Goal: Information Seeking & Learning: Learn about a topic

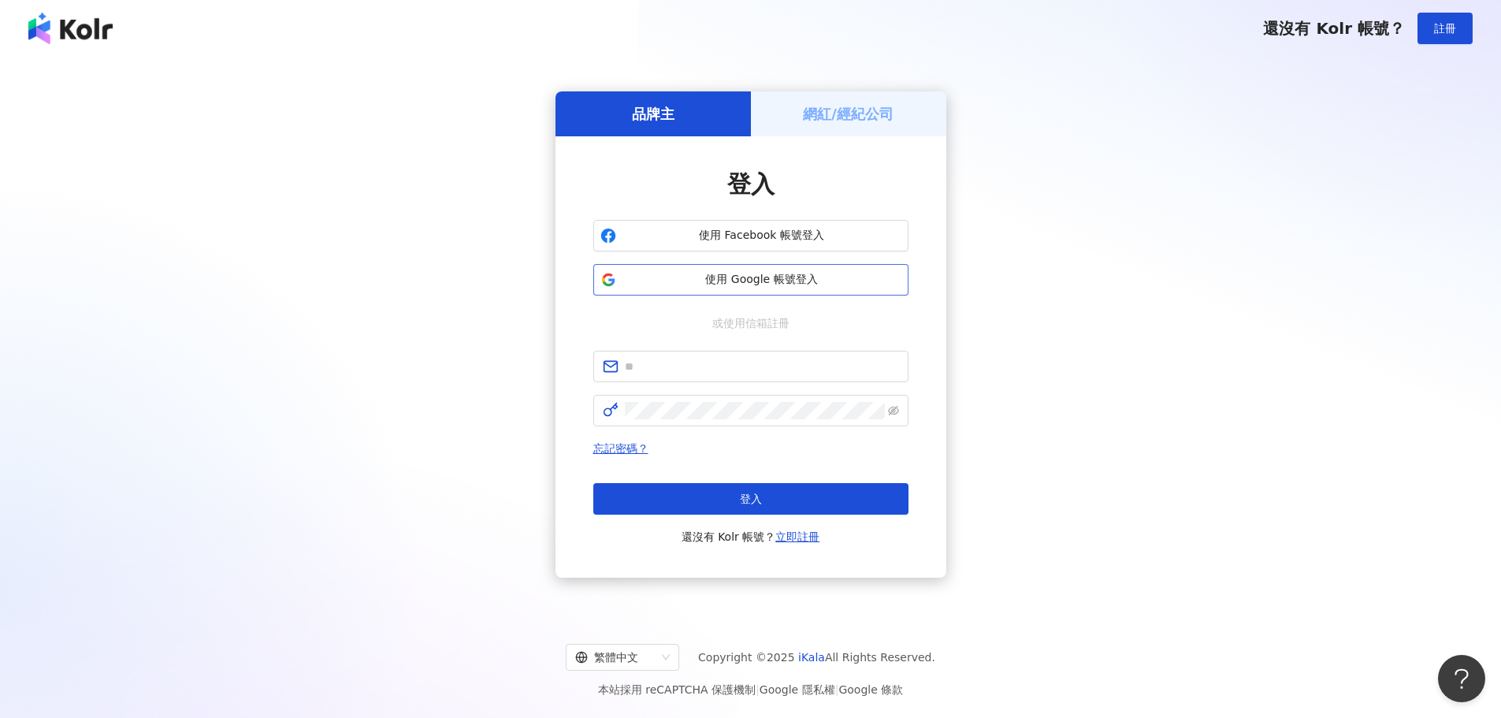
click at [801, 281] on span "使用 Google 帳號登入" at bounding box center [762, 280] width 279 height 16
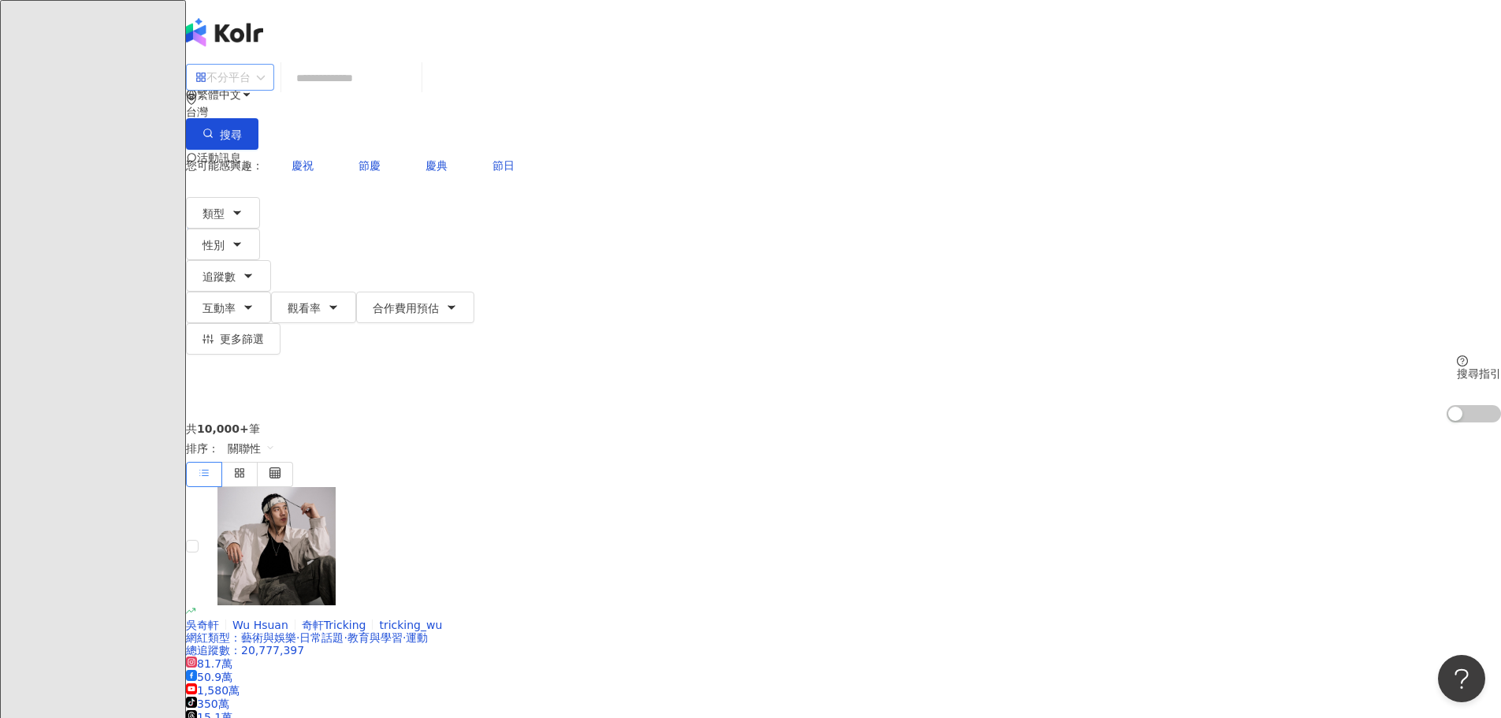
click at [265, 90] on span at bounding box center [229, 77] width 69 height 25
click at [428, 165] on div "Instagram" at bounding box center [421, 162] width 79 height 17
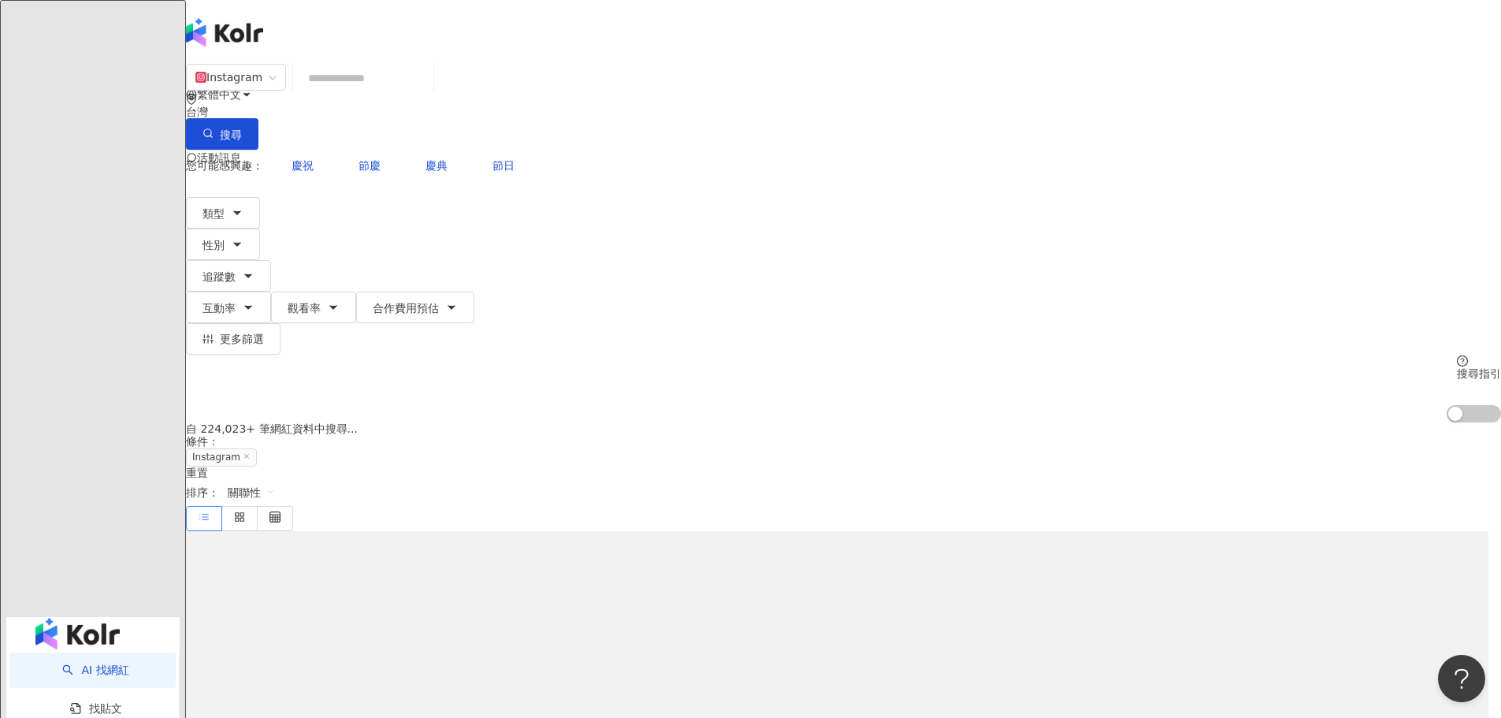
click at [427, 93] on input "search" at bounding box center [363, 78] width 128 height 30
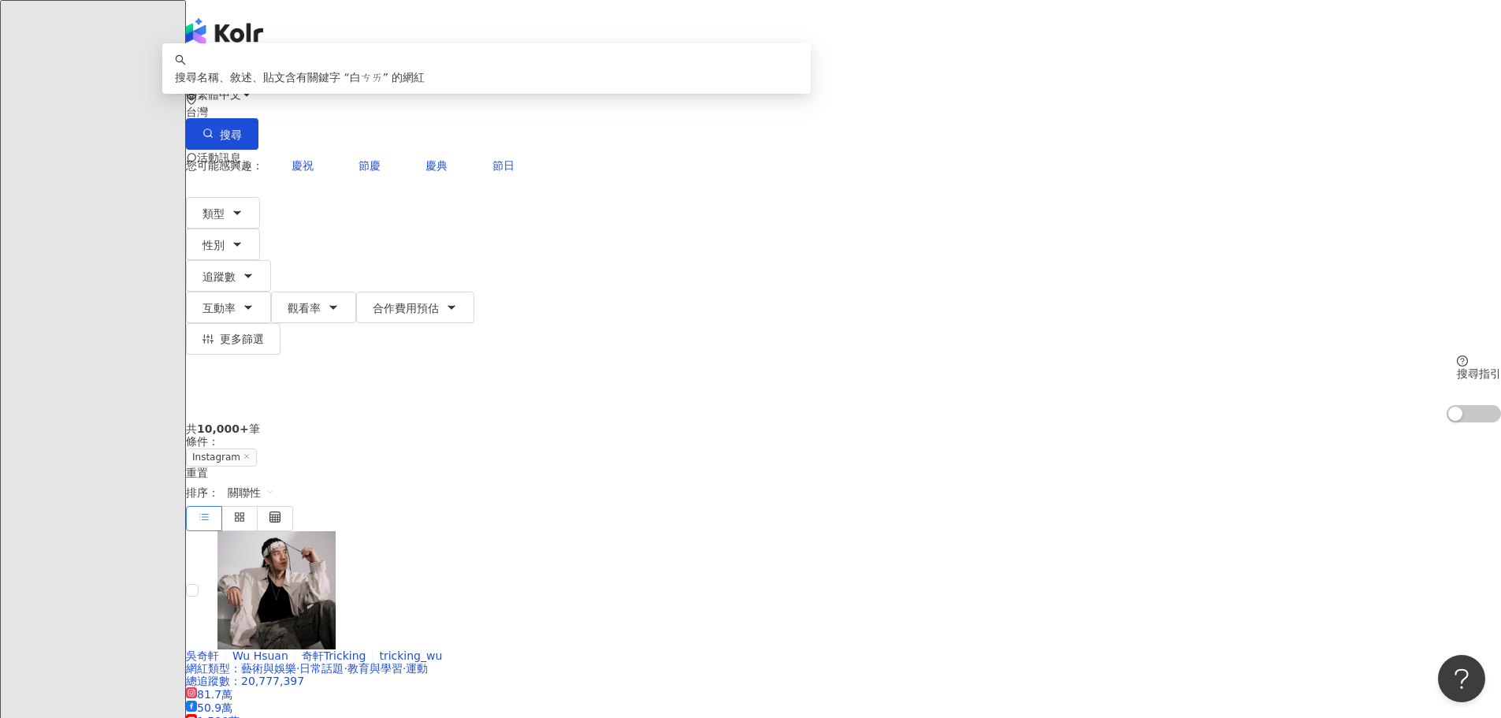
type input "**"
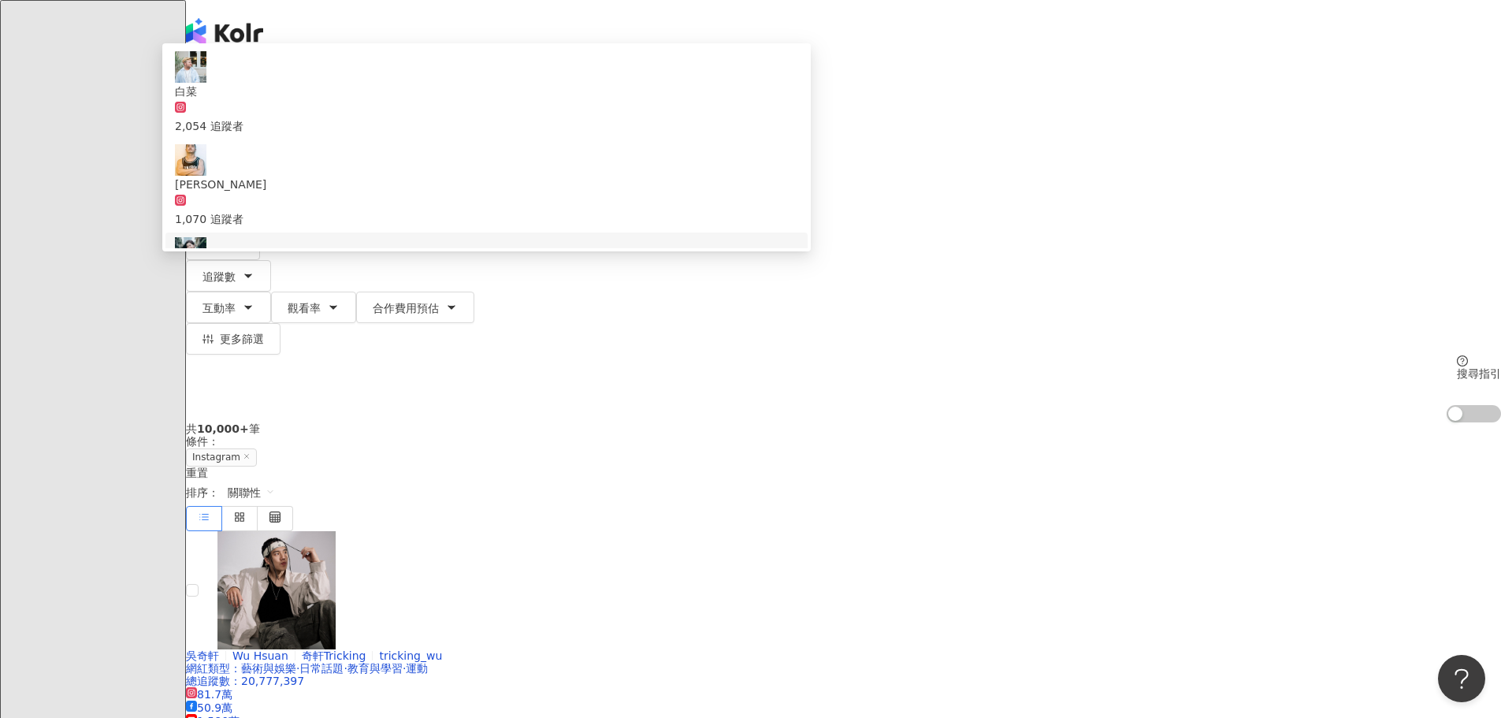
click at [643, 269] on span "白菜 蔡宜君" at bounding box center [486, 277] width 623 height 17
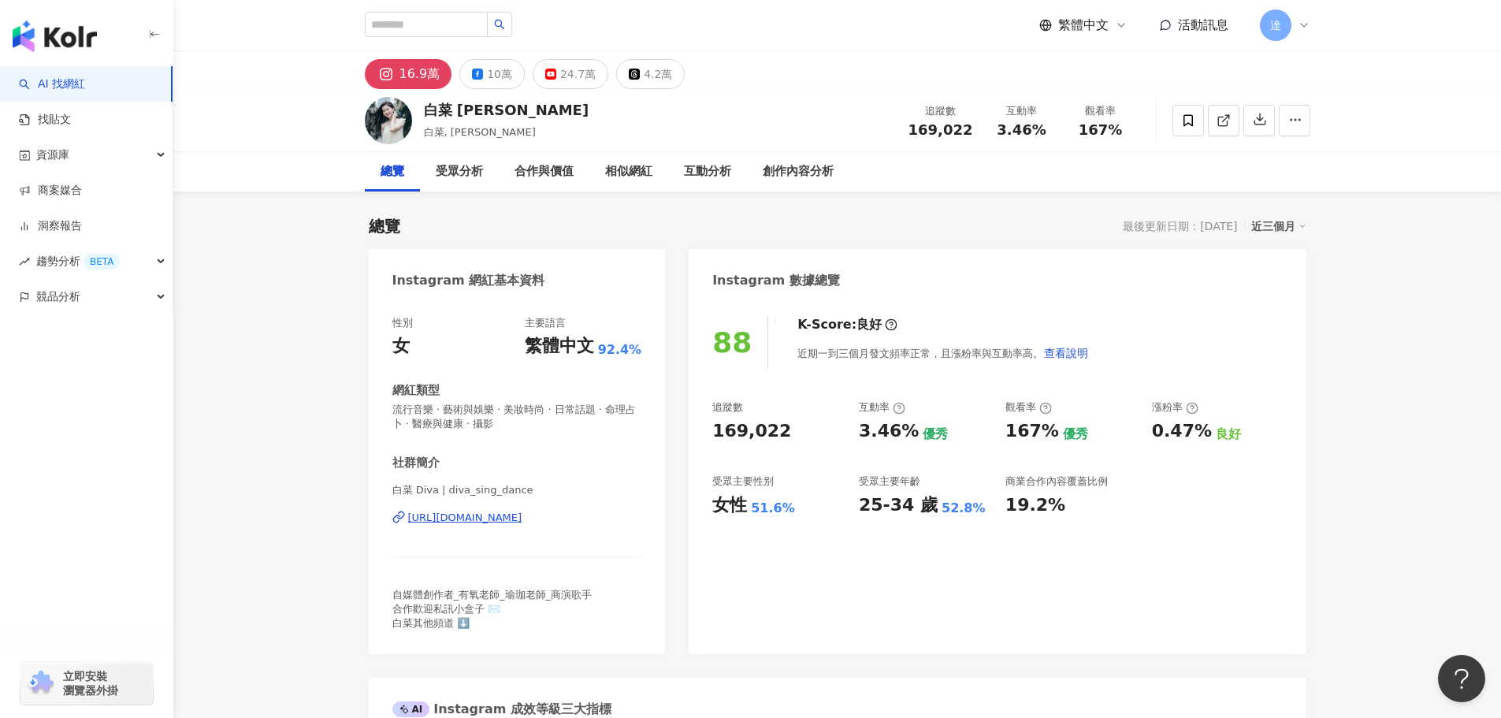
click at [473, 519] on div "https://www.instagram.com/diva_sing_dance/" at bounding box center [465, 518] width 114 height 14
drag, startPoint x: 860, startPoint y: 433, endPoint x: 909, endPoint y: 434, distance: 48.9
click at [909, 434] on div "3.46%" at bounding box center [889, 431] width 60 height 24
copy div "3.46%"
drag, startPoint x: 1006, startPoint y: 431, endPoint x: 1050, endPoint y: 433, distance: 43.4
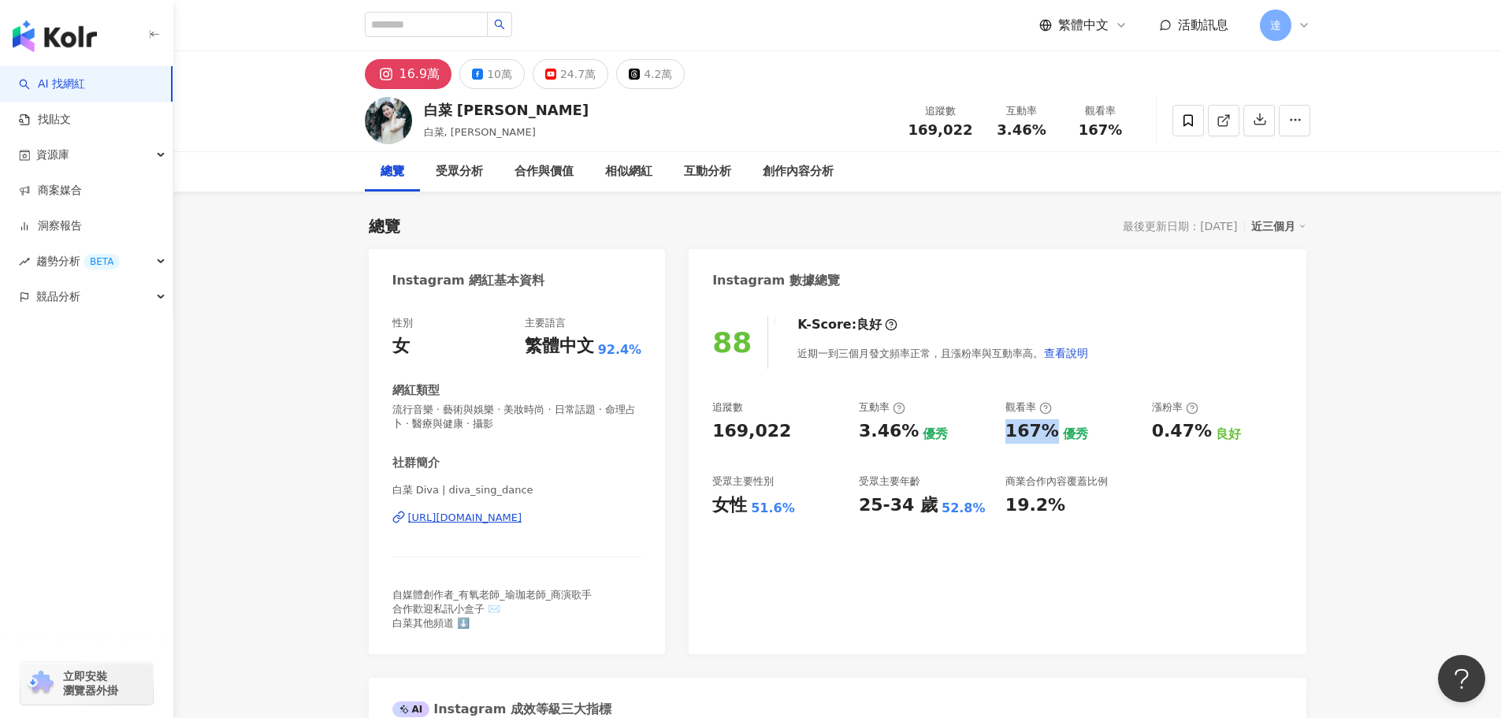
click at [1050, 433] on div "167%" at bounding box center [1033, 431] width 54 height 24
copy div "167%"
drag, startPoint x: 1153, startPoint y: 435, endPoint x: 1202, endPoint y: 434, distance: 48.9
click at [1202, 434] on div "0.47%" at bounding box center [1182, 431] width 60 height 24
copy div "0.47%"
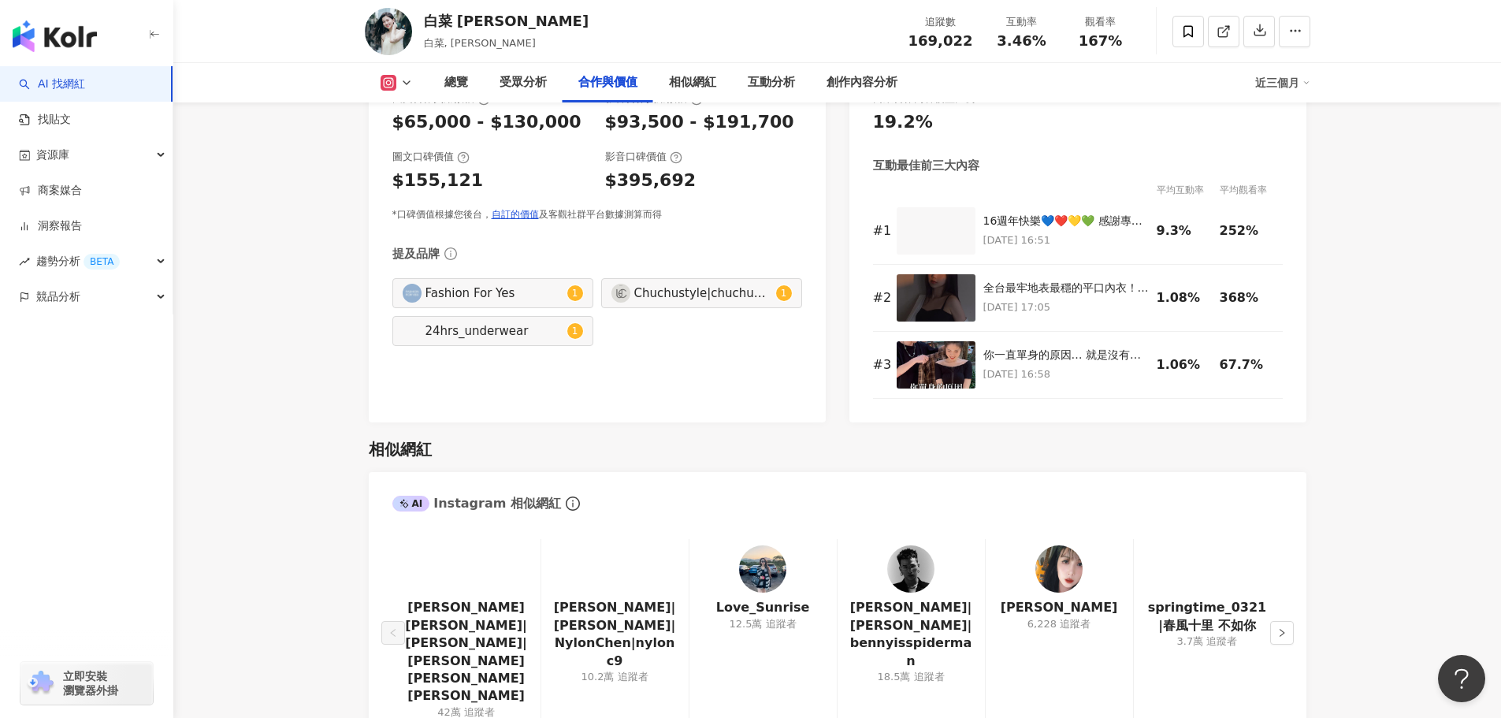
scroll to position [1813, 0]
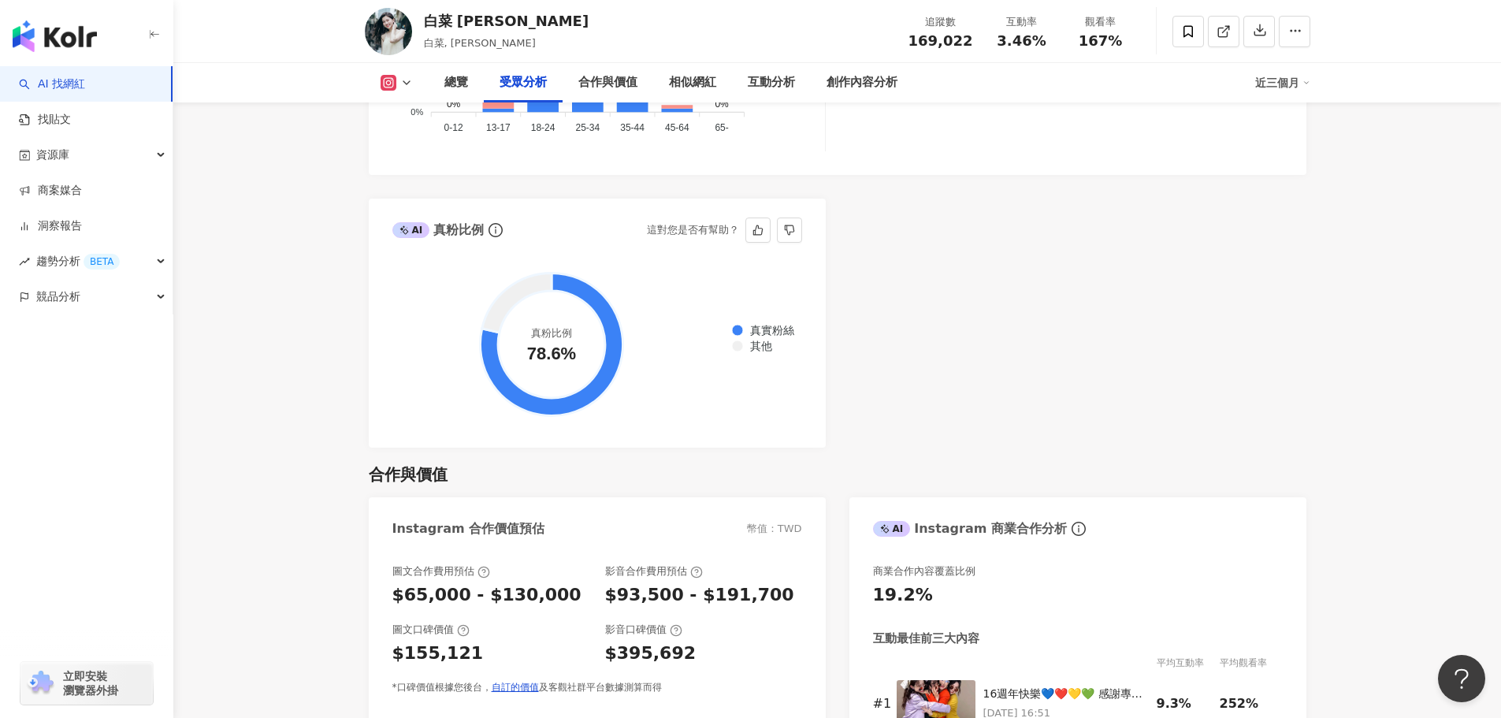
drag, startPoint x: 526, startPoint y: 332, endPoint x: 585, endPoint y: 340, distance: 58.8
click at [585, 340] on circle at bounding box center [551, 344] width 107 height 107
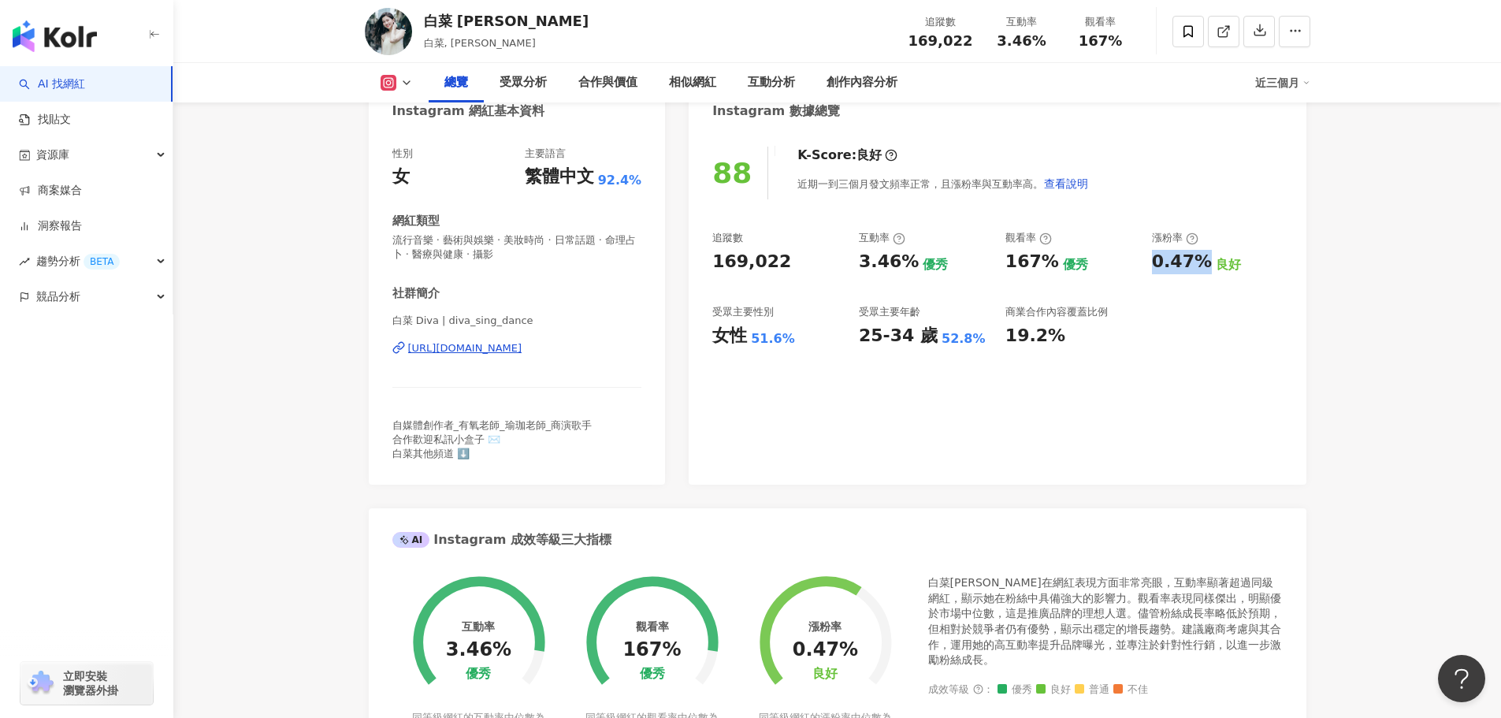
scroll to position [0, 0]
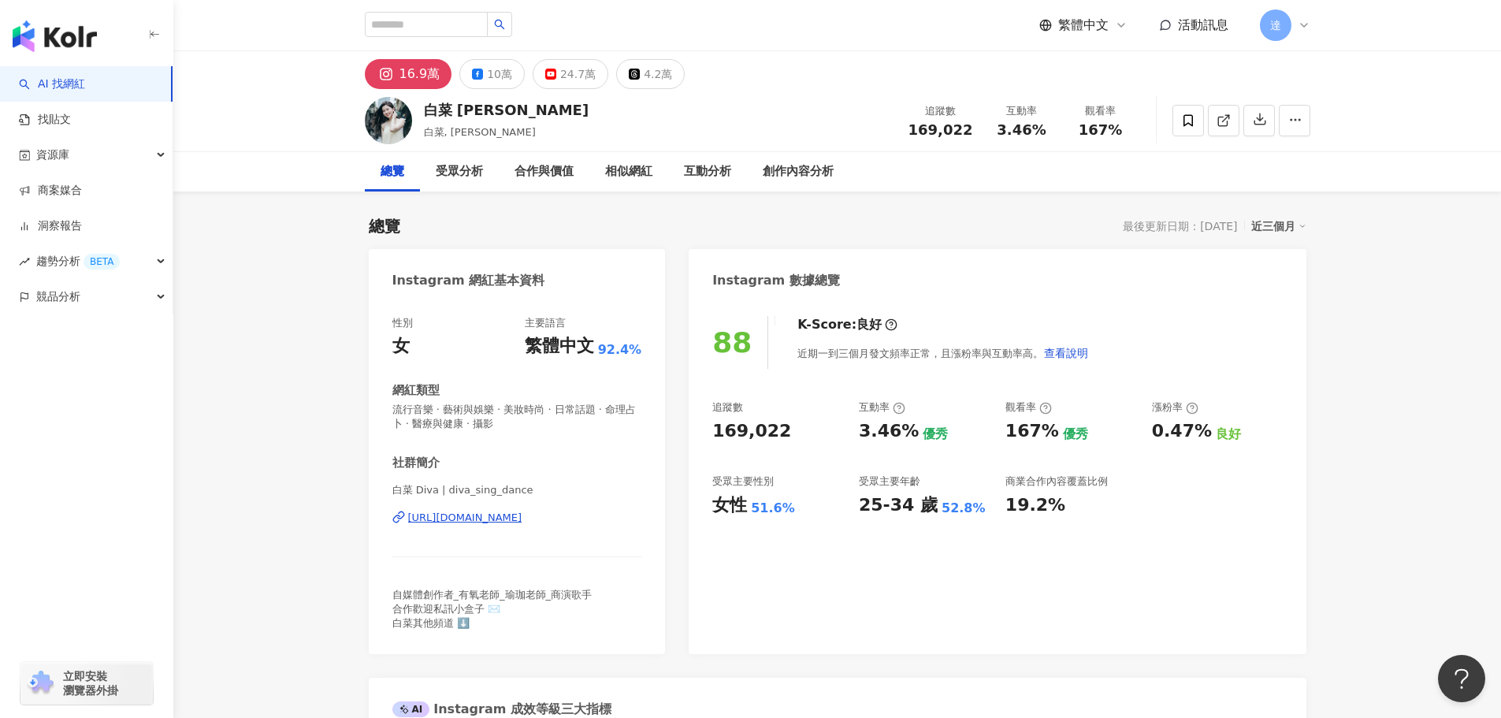
click at [1300, 21] on icon at bounding box center [1304, 25] width 13 height 13
click at [1299, 121] on icon "button" at bounding box center [1296, 120] width 14 height 14
click at [82, 221] on link "洞察報告" at bounding box center [50, 226] width 63 height 16
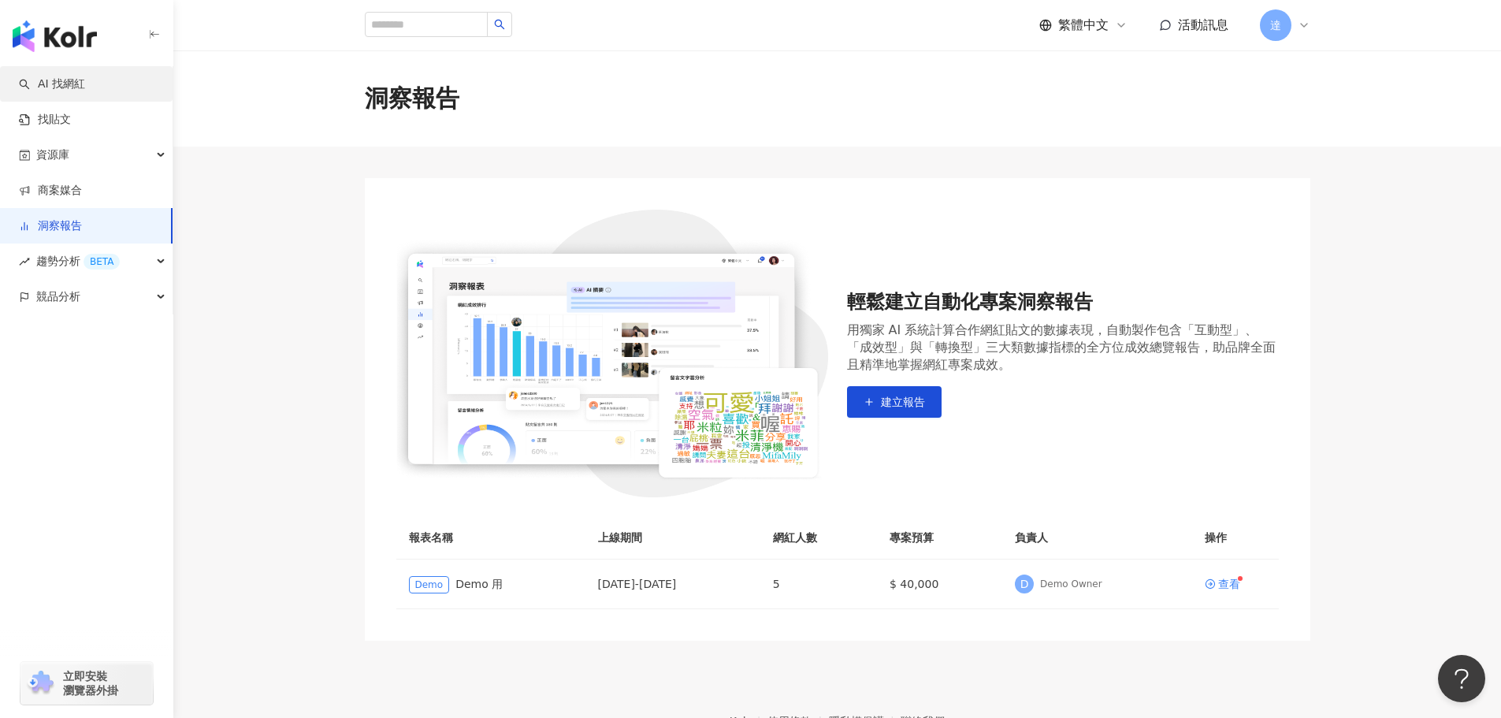
click at [52, 89] on link "AI 找網紅" at bounding box center [52, 84] width 66 height 16
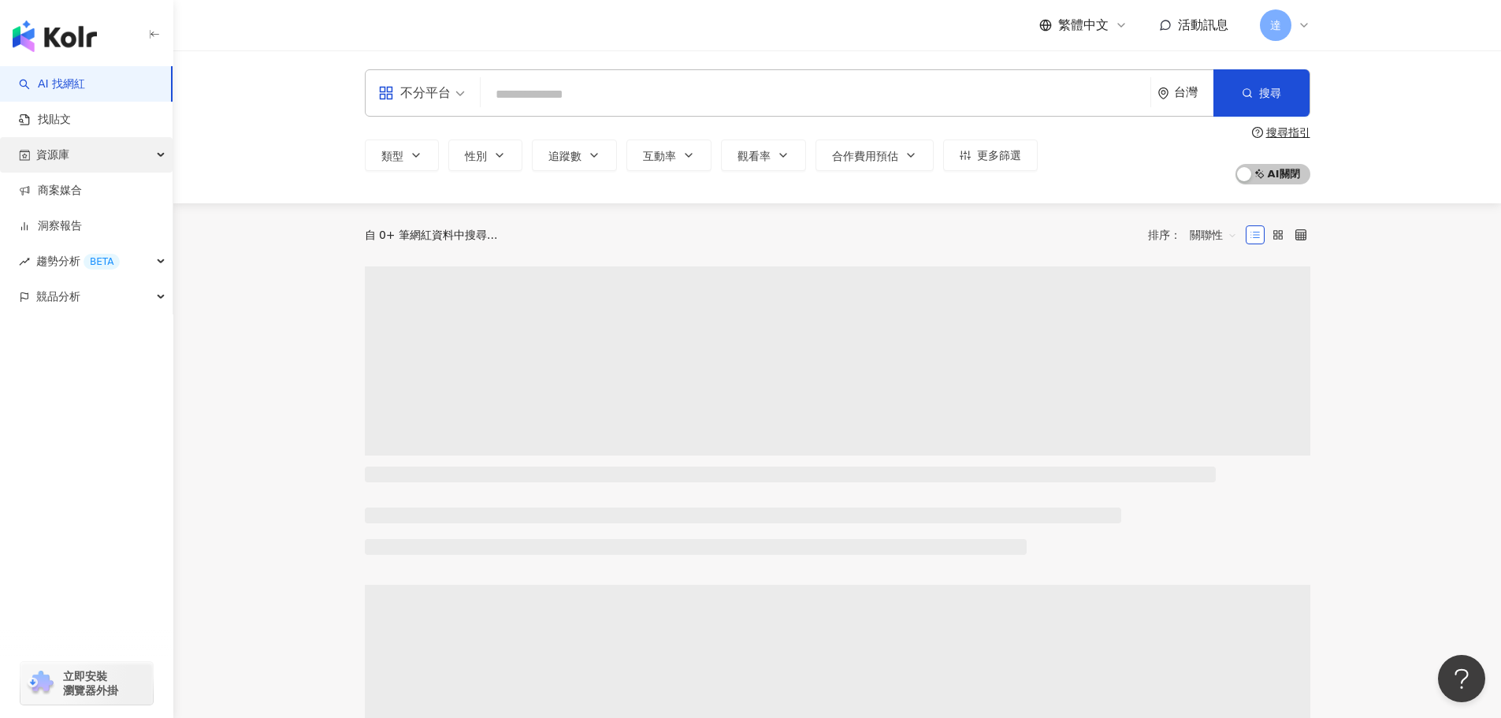
click at [65, 157] on span "資源庫" at bounding box center [52, 154] width 33 height 35
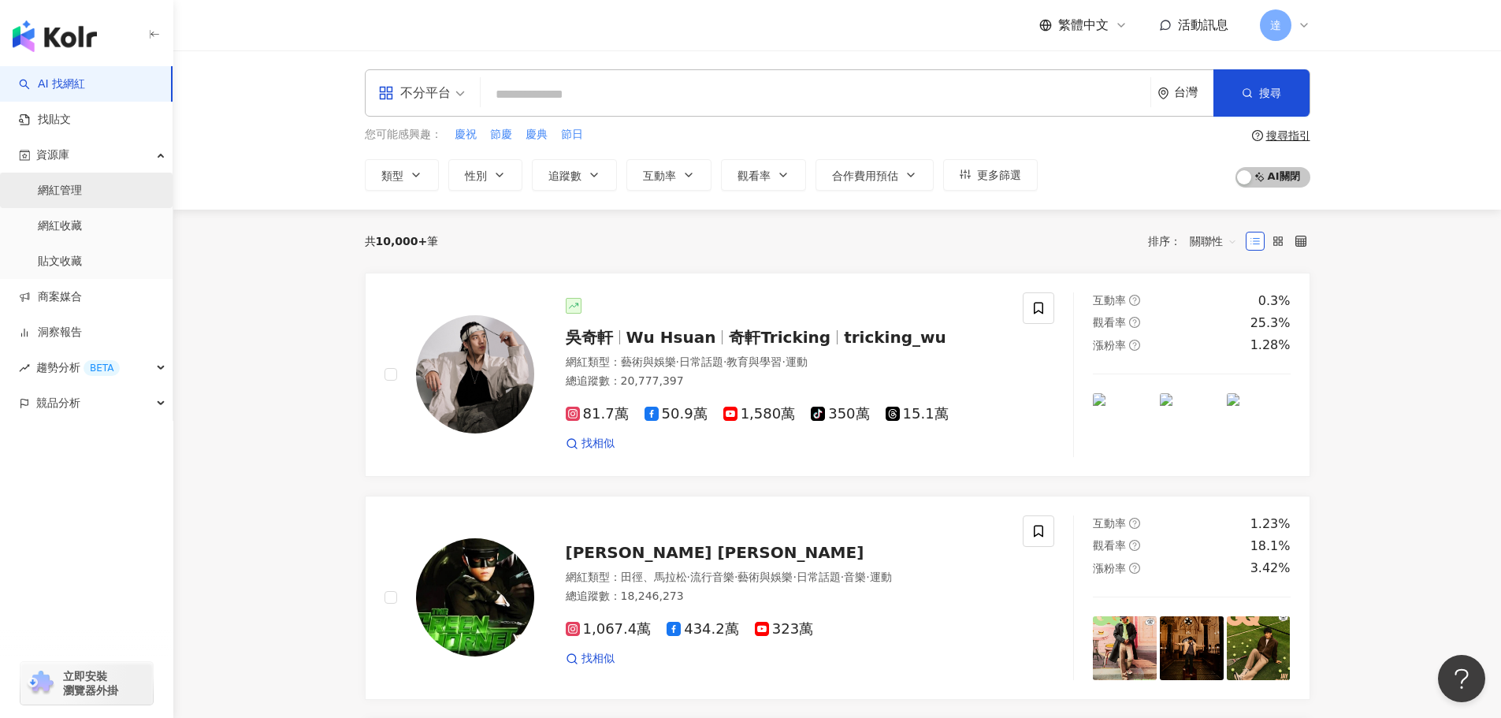
click at [82, 186] on link "網紅管理" at bounding box center [60, 191] width 44 height 16
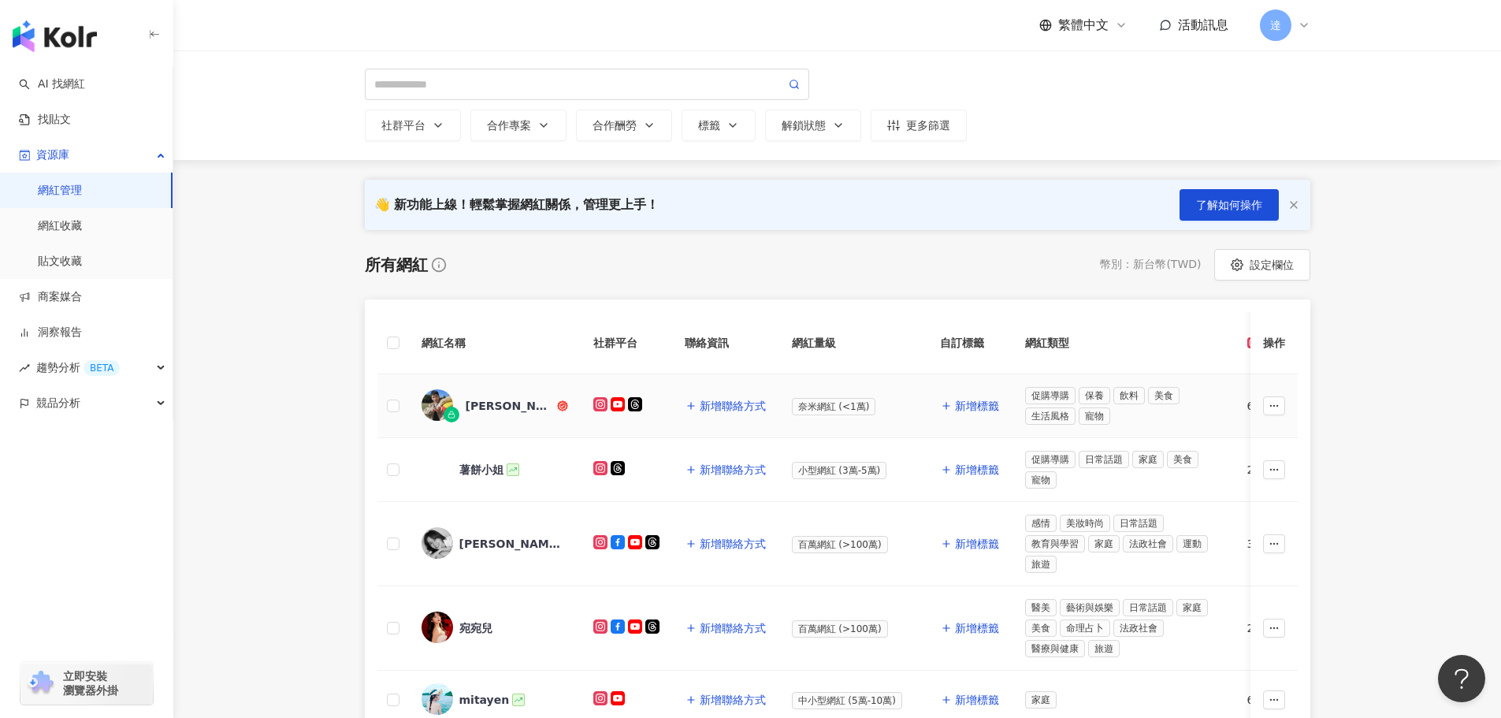
scroll to position [79, 0]
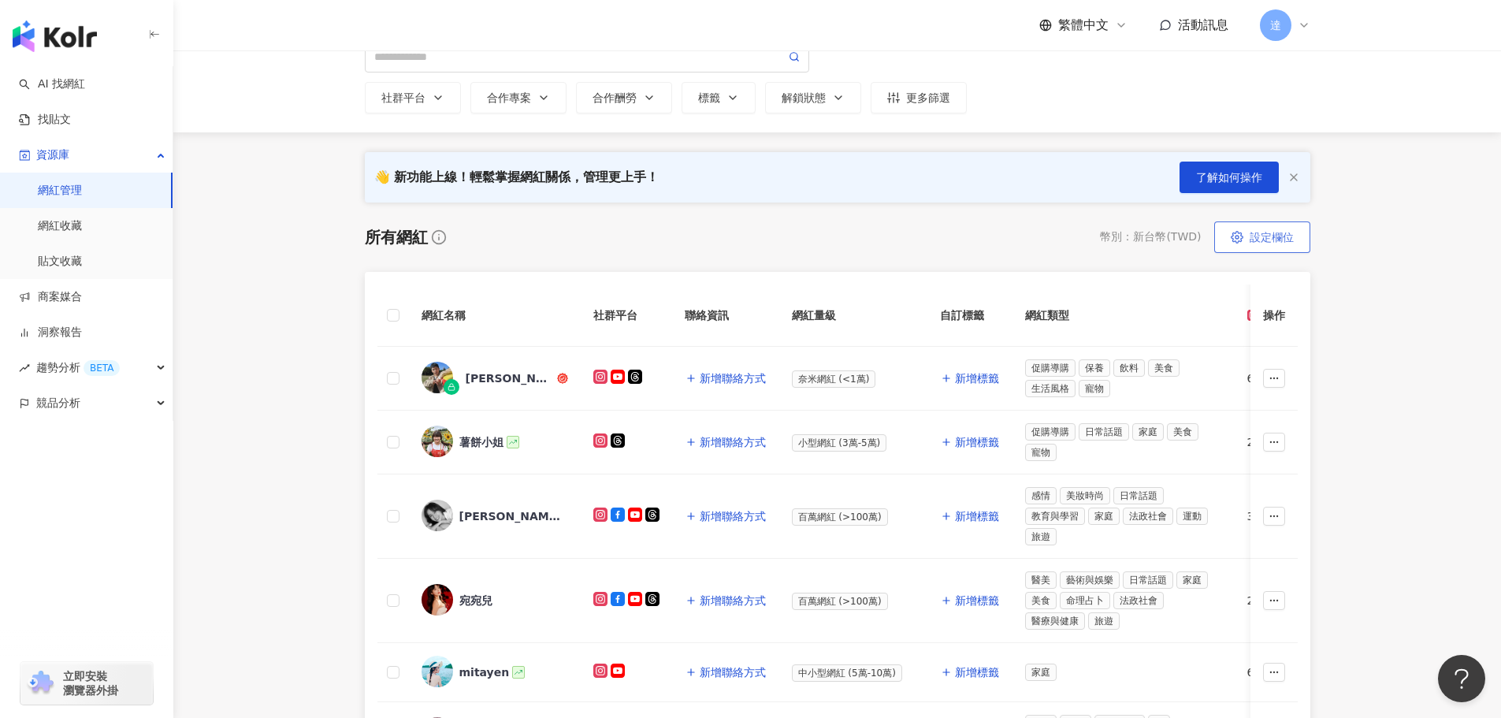
click at [1280, 236] on span "設定欄位" at bounding box center [1272, 237] width 44 height 13
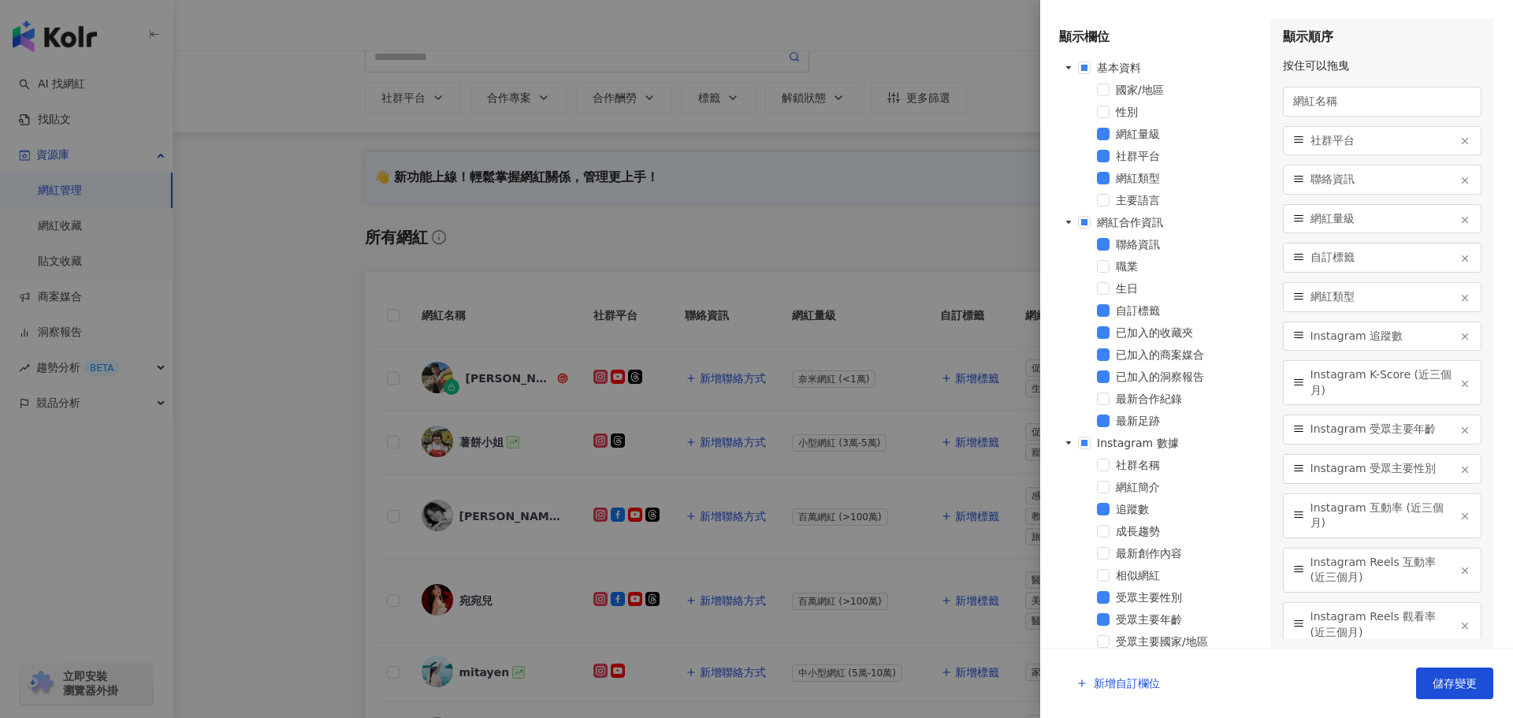
click at [943, 190] on div at bounding box center [756, 359] width 1513 height 718
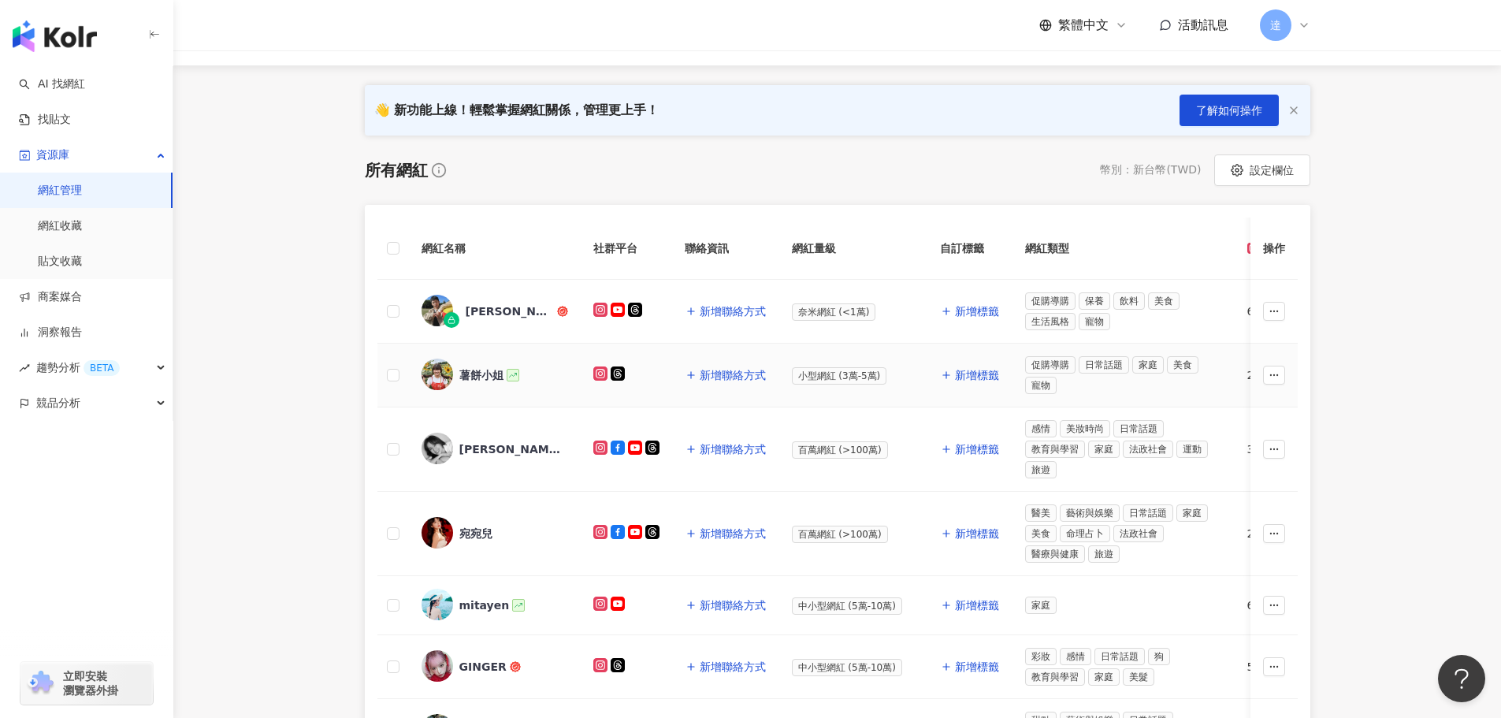
scroll to position [0, 0]
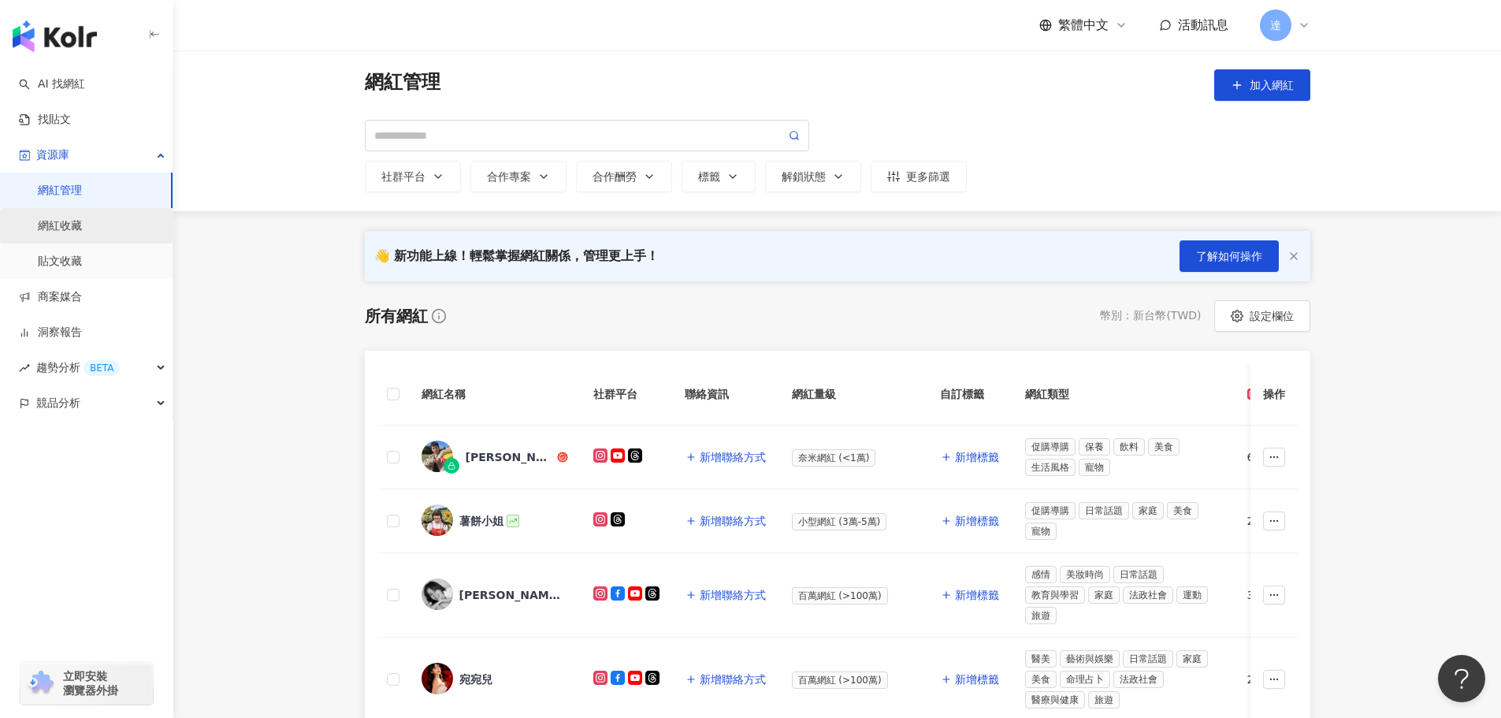
click at [62, 220] on link "網紅收藏" at bounding box center [60, 226] width 44 height 16
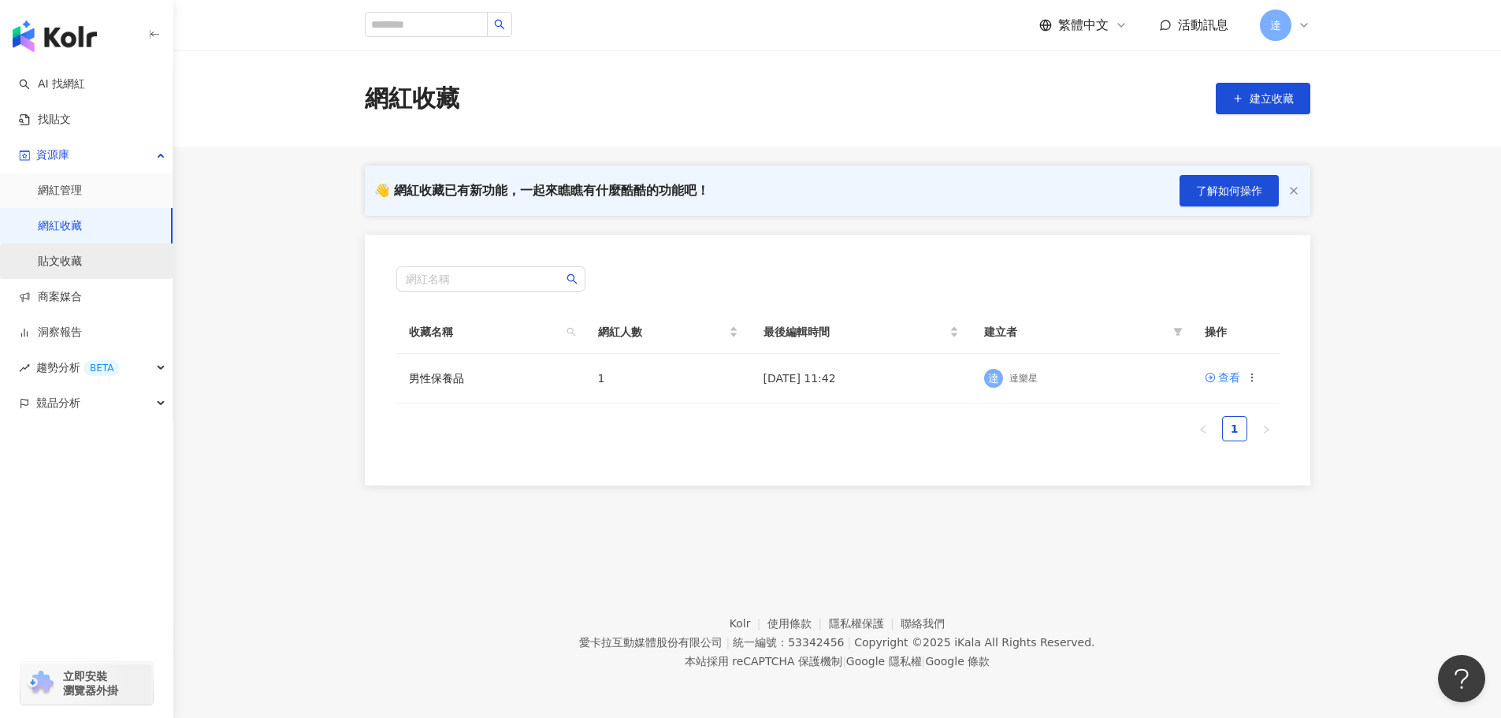
click at [82, 254] on link "貼文收藏" at bounding box center [60, 262] width 44 height 16
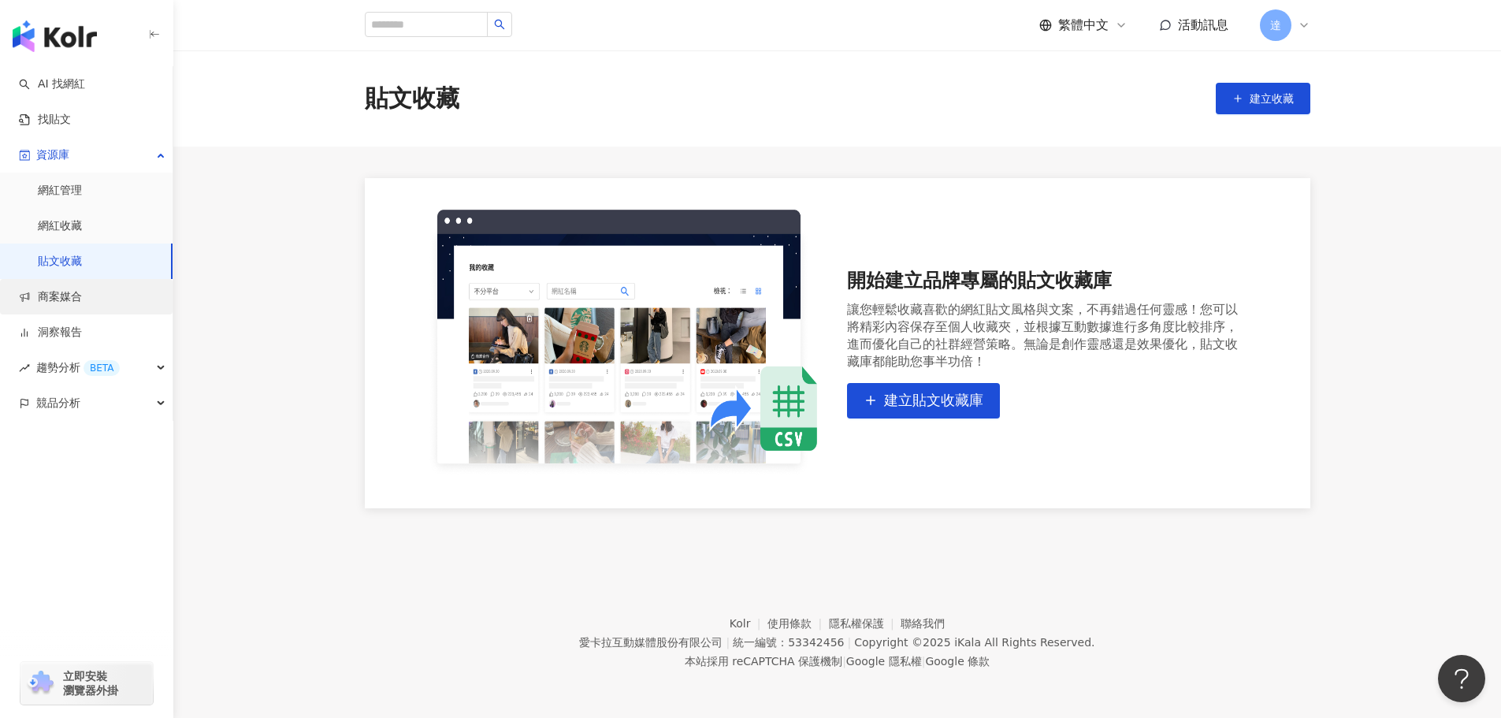
click at [63, 303] on link "商案媒合" at bounding box center [50, 297] width 63 height 16
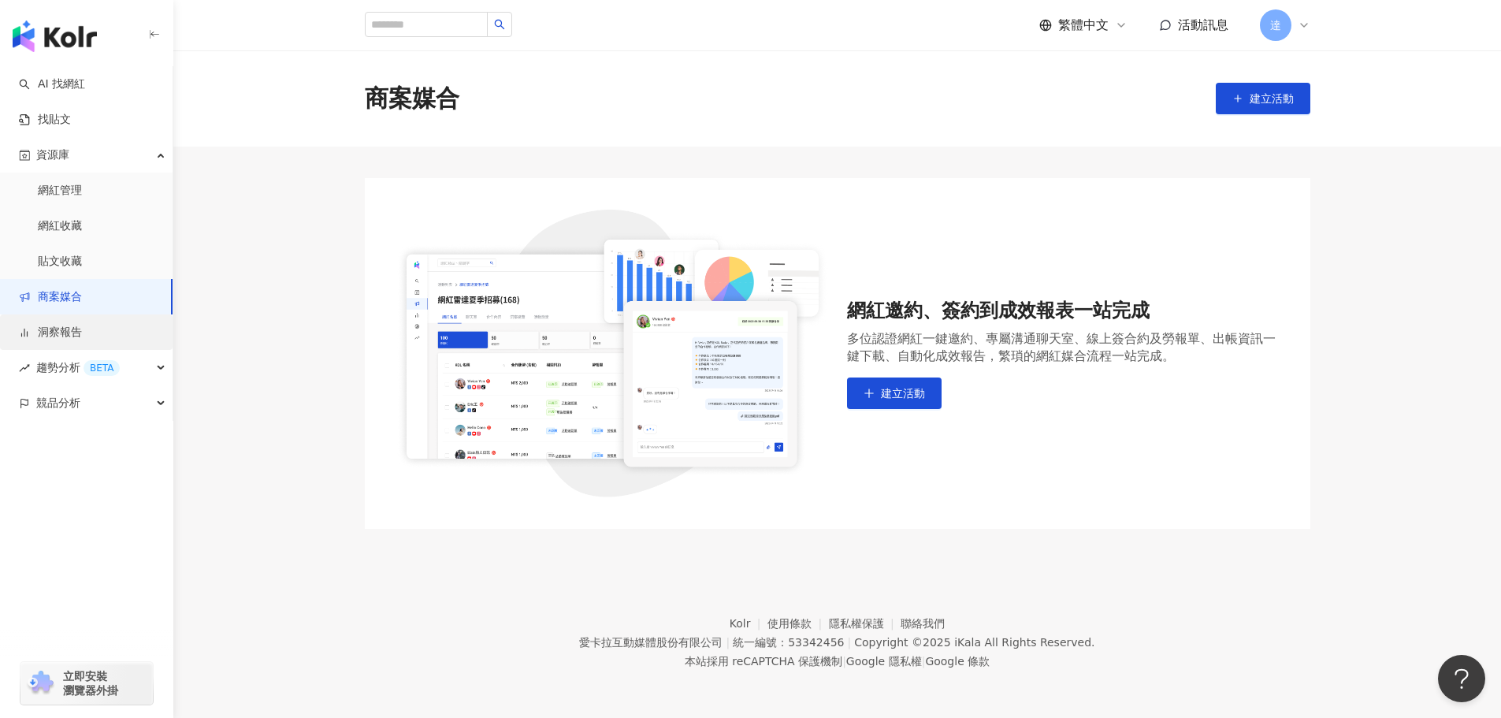
click at [74, 333] on link "洞察報告" at bounding box center [50, 333] width 63 height 16
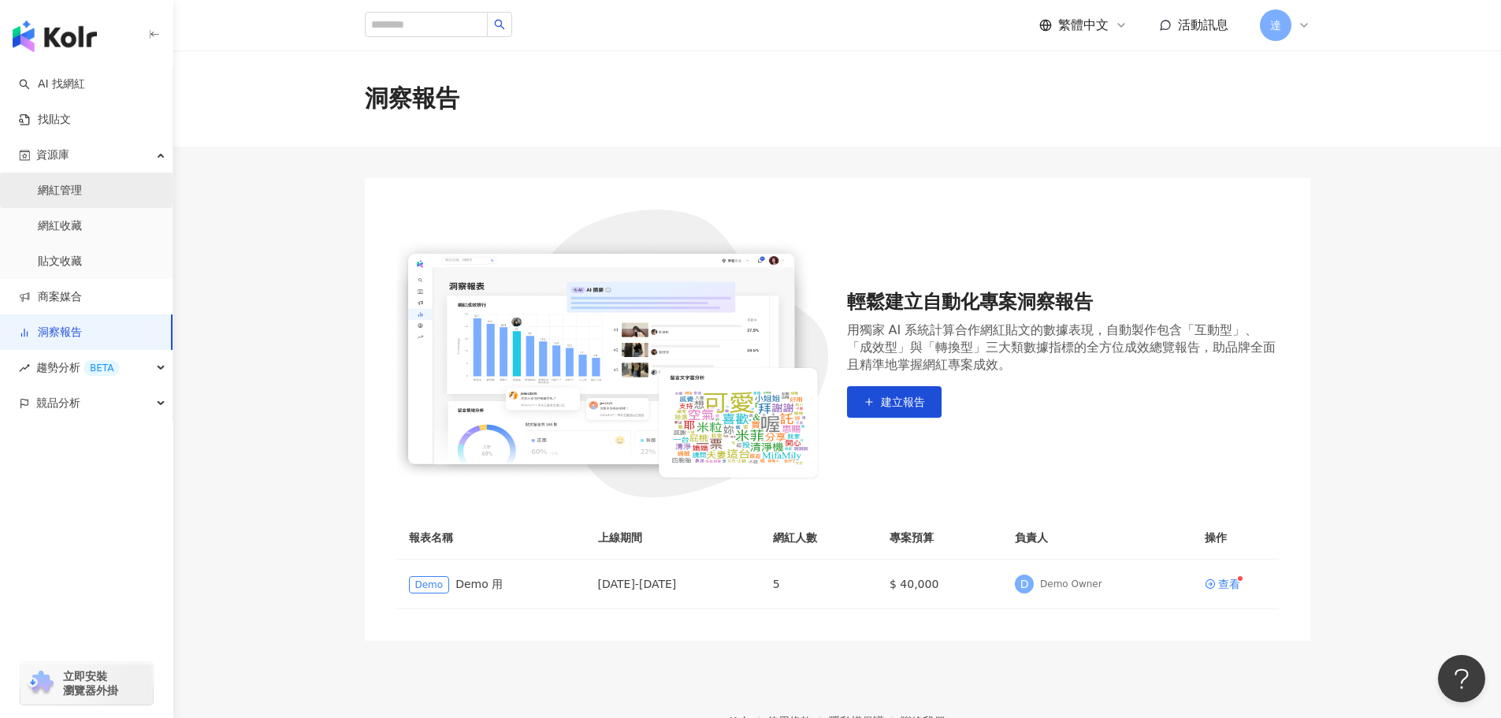
click at [82, 190] on link "網紅管理" at bounding box center [60, 191] width 44 height 16
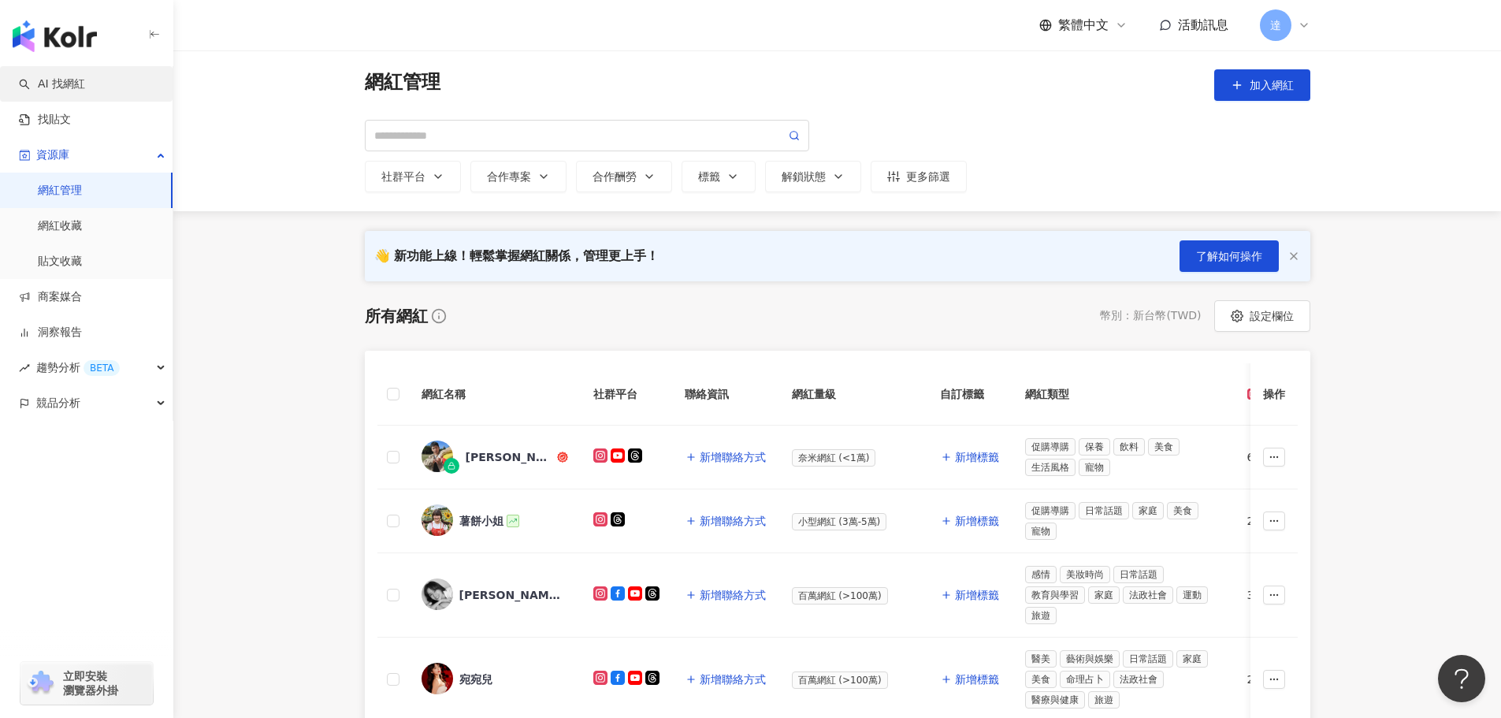
click at [66, 86] on link "AI 找網紅" at bounding box center [52, 84] width 66 height 16
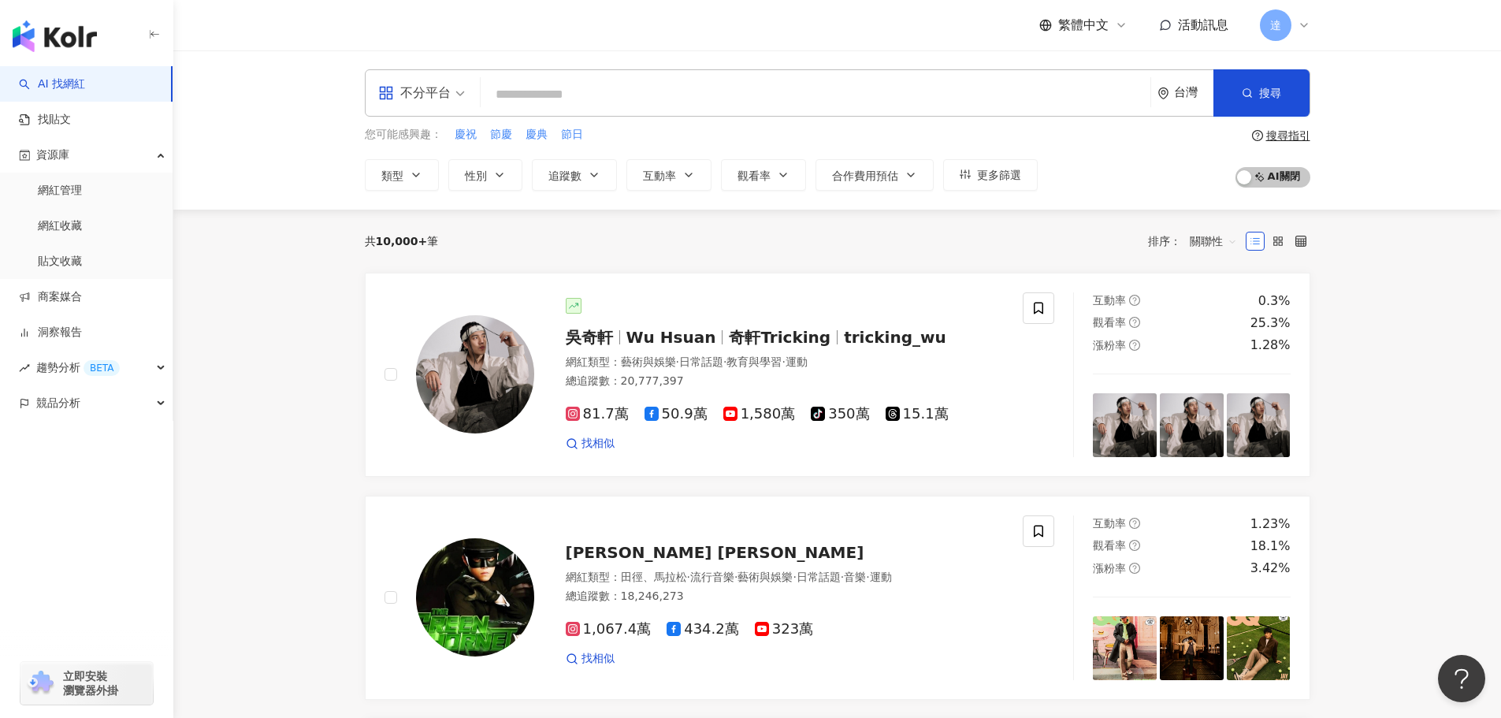
click at [384, 91] on icon "appstore" at bounding box center [386, 93] width 16 height 16
click at [433, 173] on div "Instagram" at bounding box center [426, 166] width 89 height 20
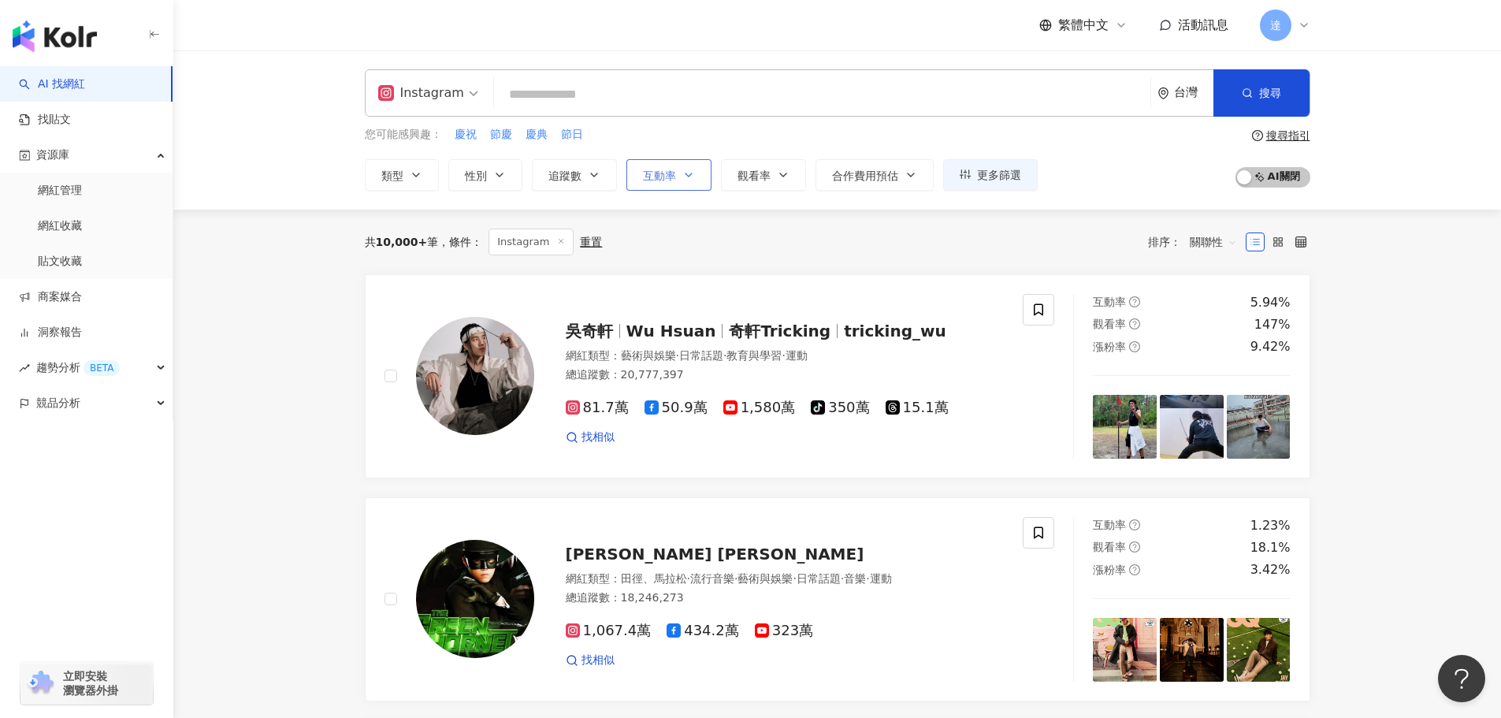
click at [690, 178] on icon "button" at bounding box center [688, 175] width 13 height 13
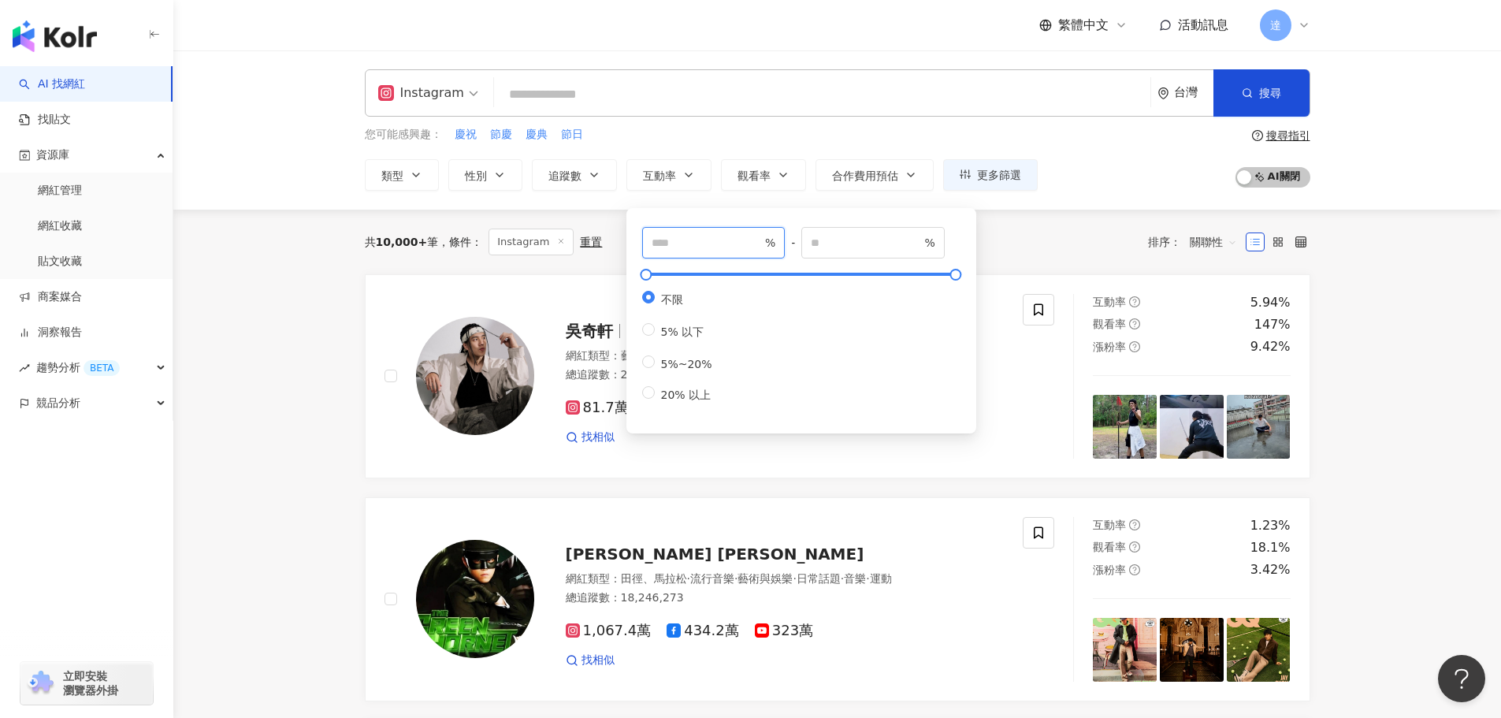
click at [697, 240] on input "number" at bounding box center [707, 242] width 110 height 17
type input "*"
click at [846, 237] on input "number" at bounding box center [866, 242] width 110 height 17
type input "**"
click at [1040, 240] on div "共 10,000+ 筆 條件 ： Instagram 重置 排序： 關聯性" at bounding box center [838, 242] width 946 height 27
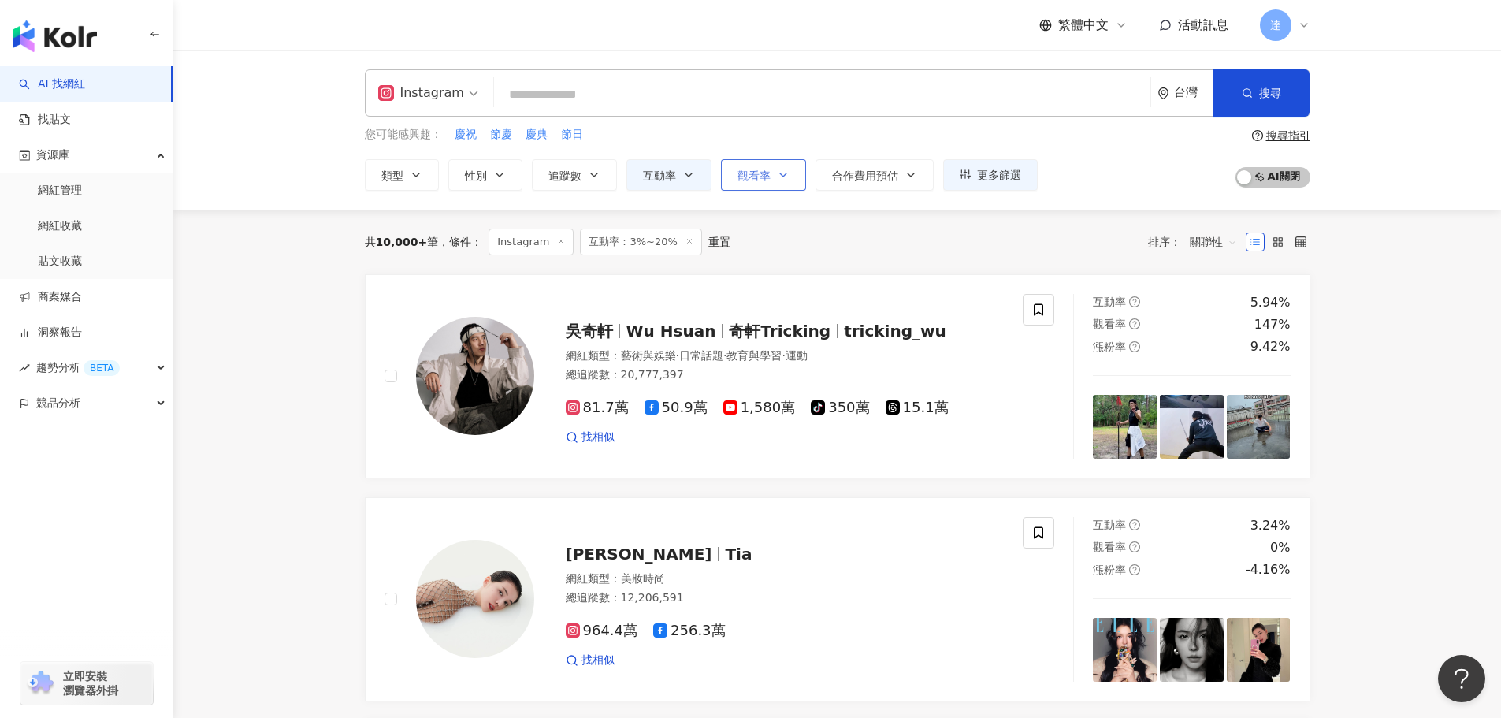
click at [778, 174] on icon "button" at bounding box center [783, 175] width 13 height 13
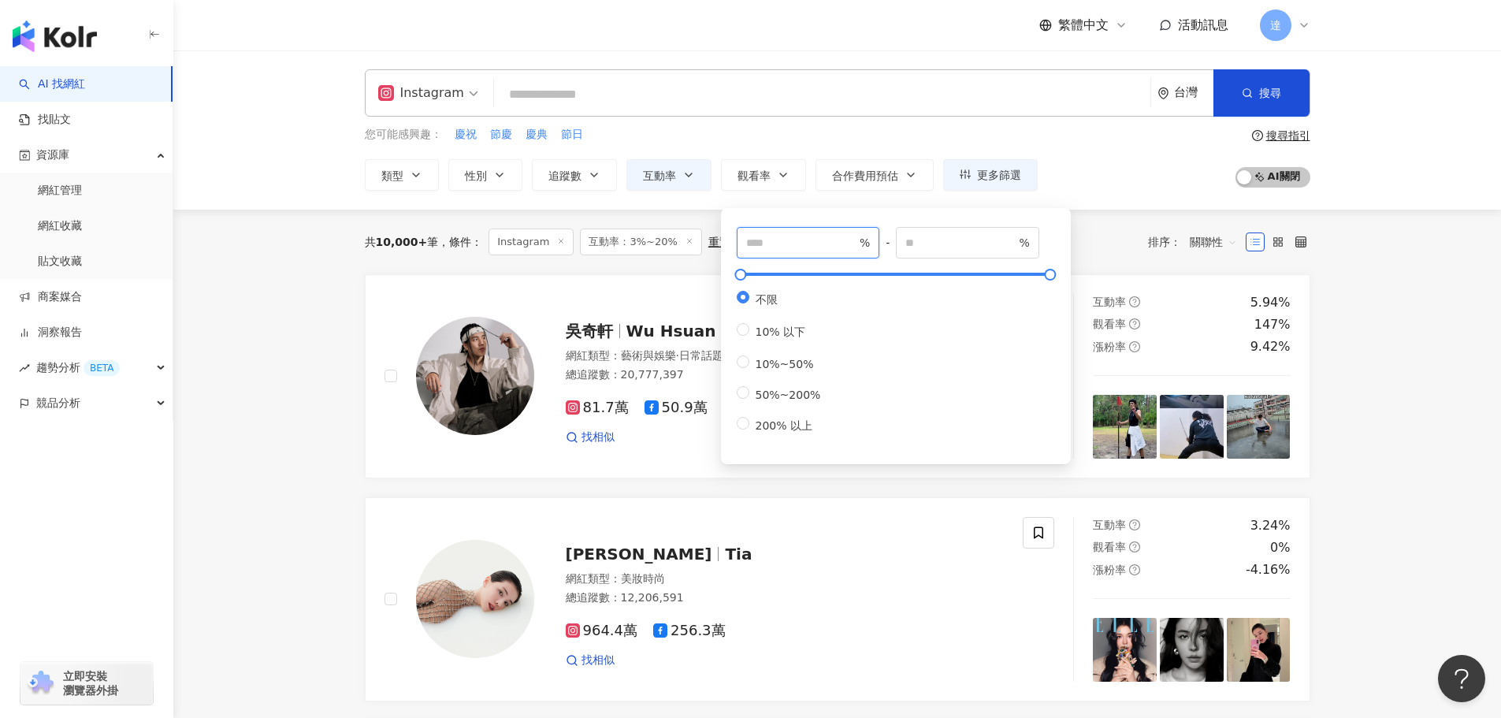
click at [801, 242] on input "number" at bounding box center [801, 242] width 110 height 17
type input "***"
click at [956, 245] on input "number" at bounding box center [961, 242] width 110 height 17
type input "***"
click at [1103, 242] on div "共 10,000+ 筆 條件 ： Instagram 互動率：3%~20% 重置 排序： 關聯性" at bounding box center [838, 242] width 946 height 27
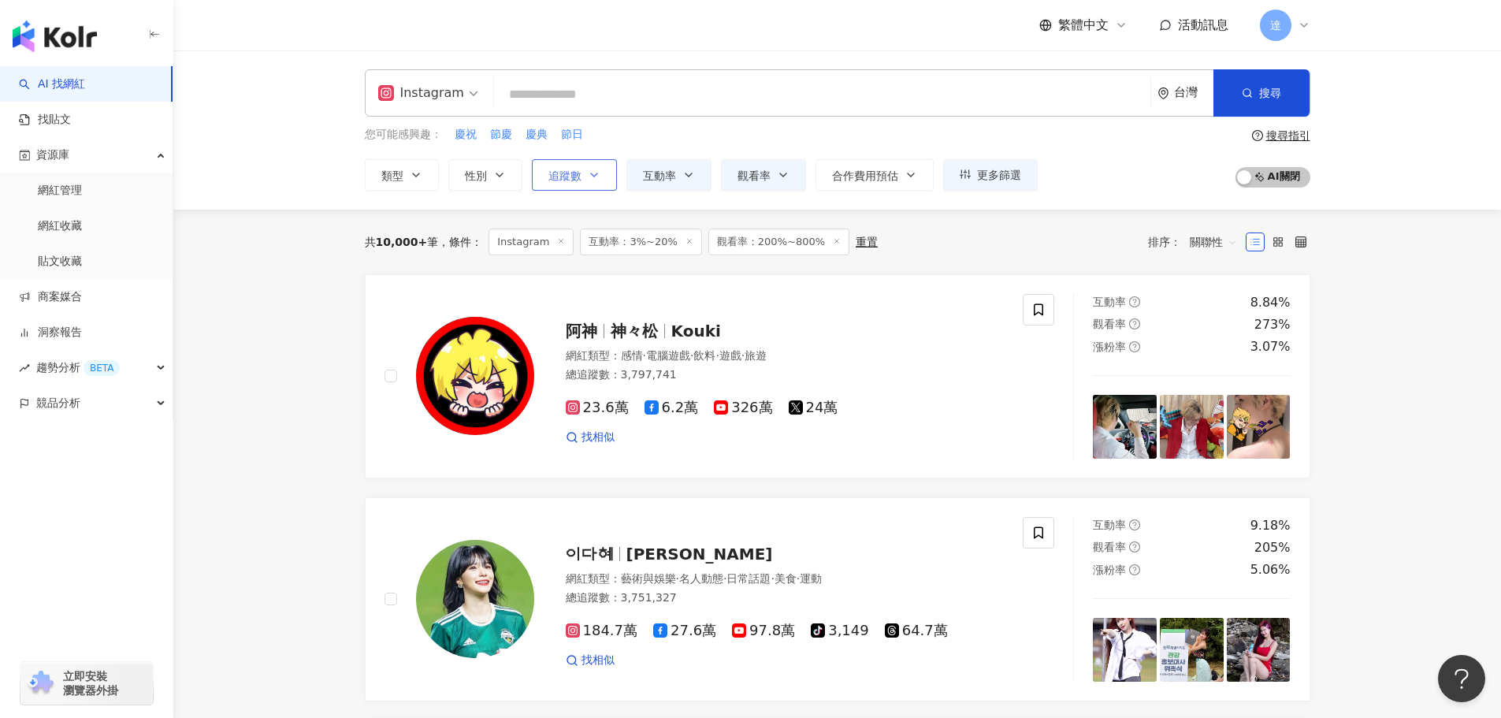
click at [588, 172] on icon "button" at bounding box center [594, 175] width 13 height 13
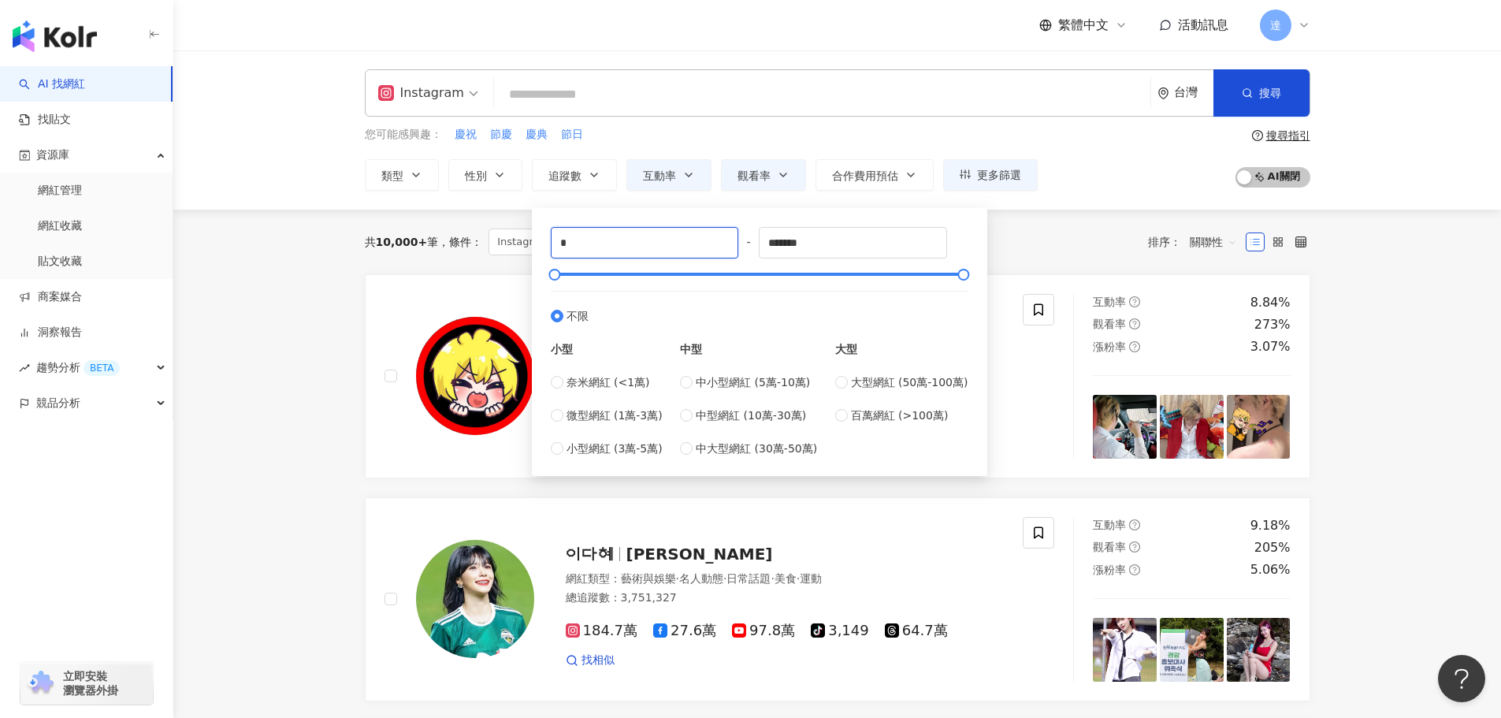
drag, startPoint x: 613, startPoint y: 241, endPoint x: 468, endPoint y: 244, distance: 145.0
type input "******"
drag, startPoint x: 800, startPoint y: 246, endPoint x: 708, endPoint y: 248, distance: 92.2
click at [703, 246] on div "****** - ******* 不限 小型 奈米網紅 (<1萬) 微型網紅 (1萬-3萬) 小型網紅 (3萬-5萬) 中型 中小型網紅 (5萬-10萬) 中…" at bounding box center [760, 342] width 418 height 230
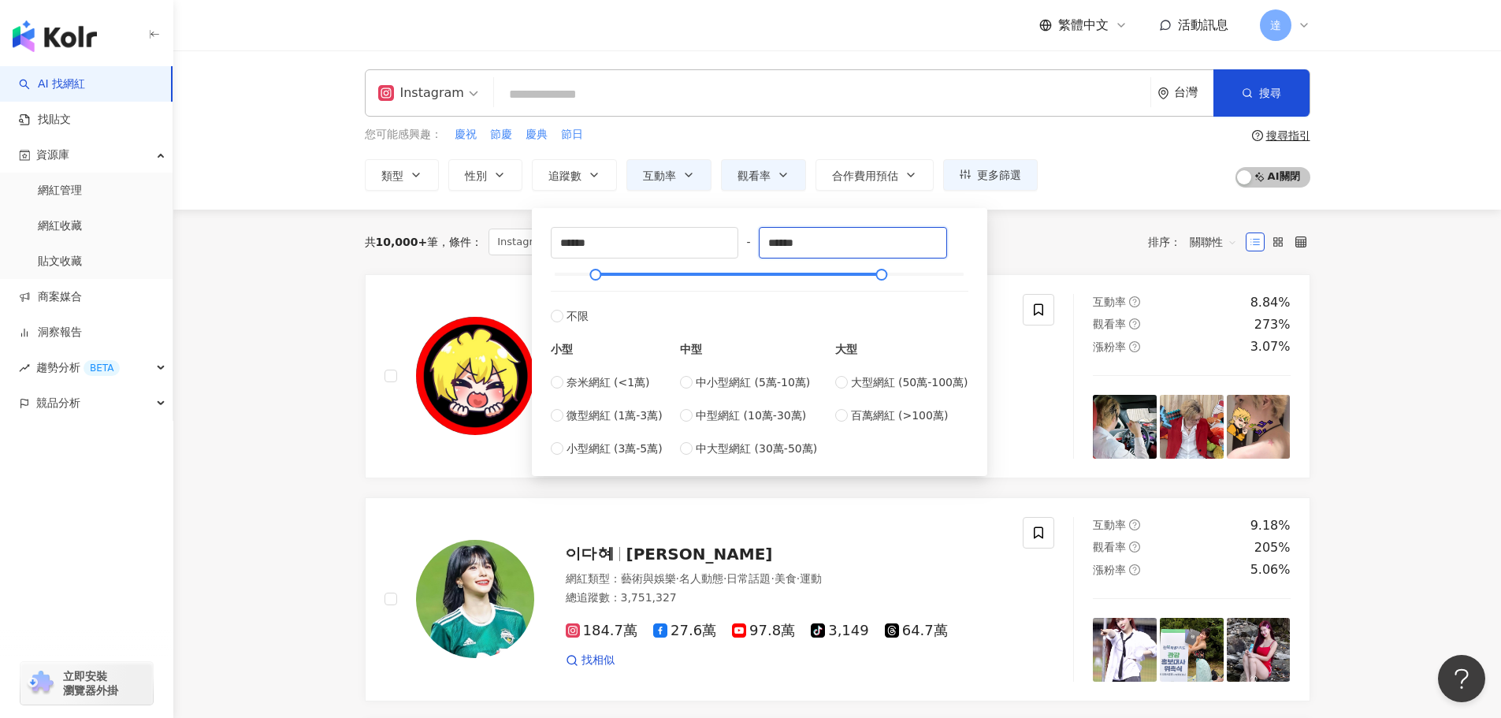
type input "******"
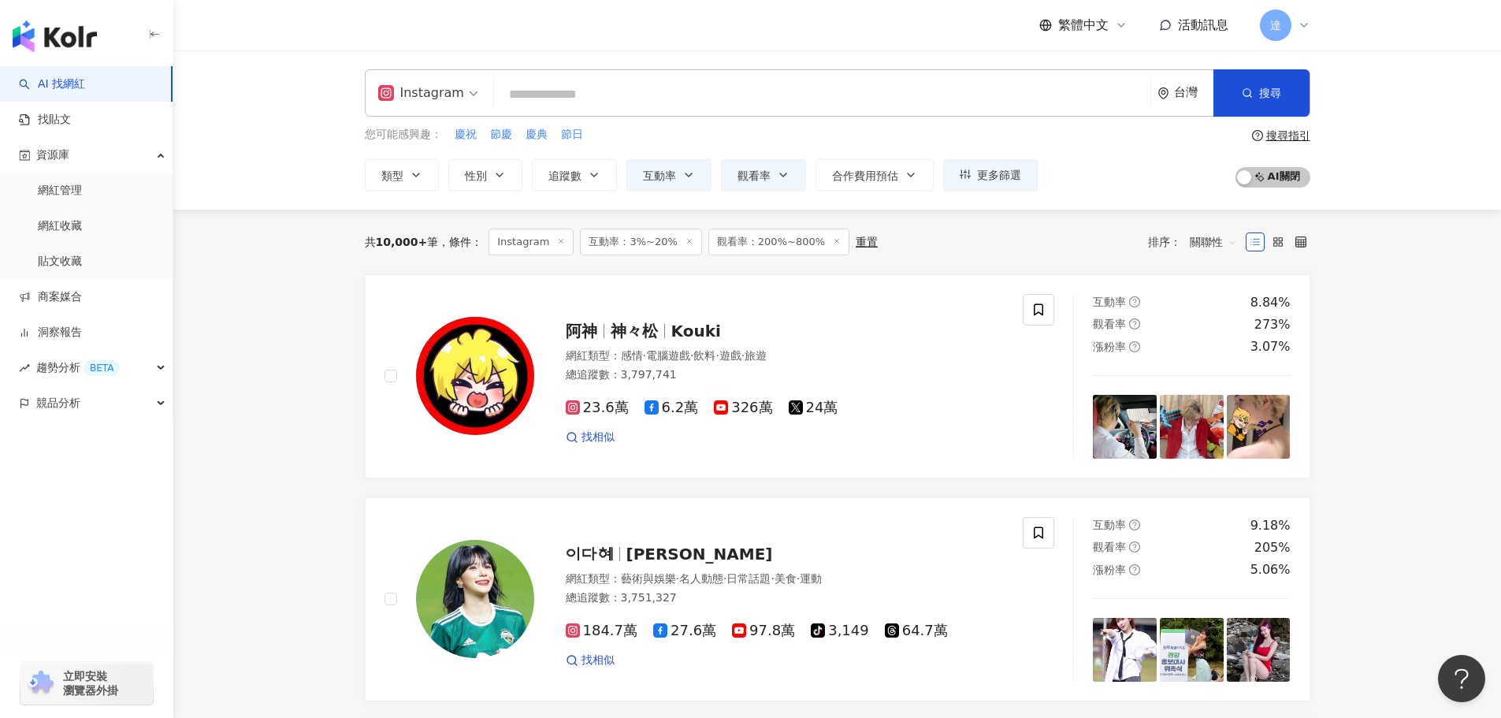
click at [1048, 246] on div "共 10,000+ 筆 條件 ： Instagram 互動率：3%~20% 觀看率：200%~800% 重置 排序： 關聯性" at bounding box center [838, 242] width 946 height 27
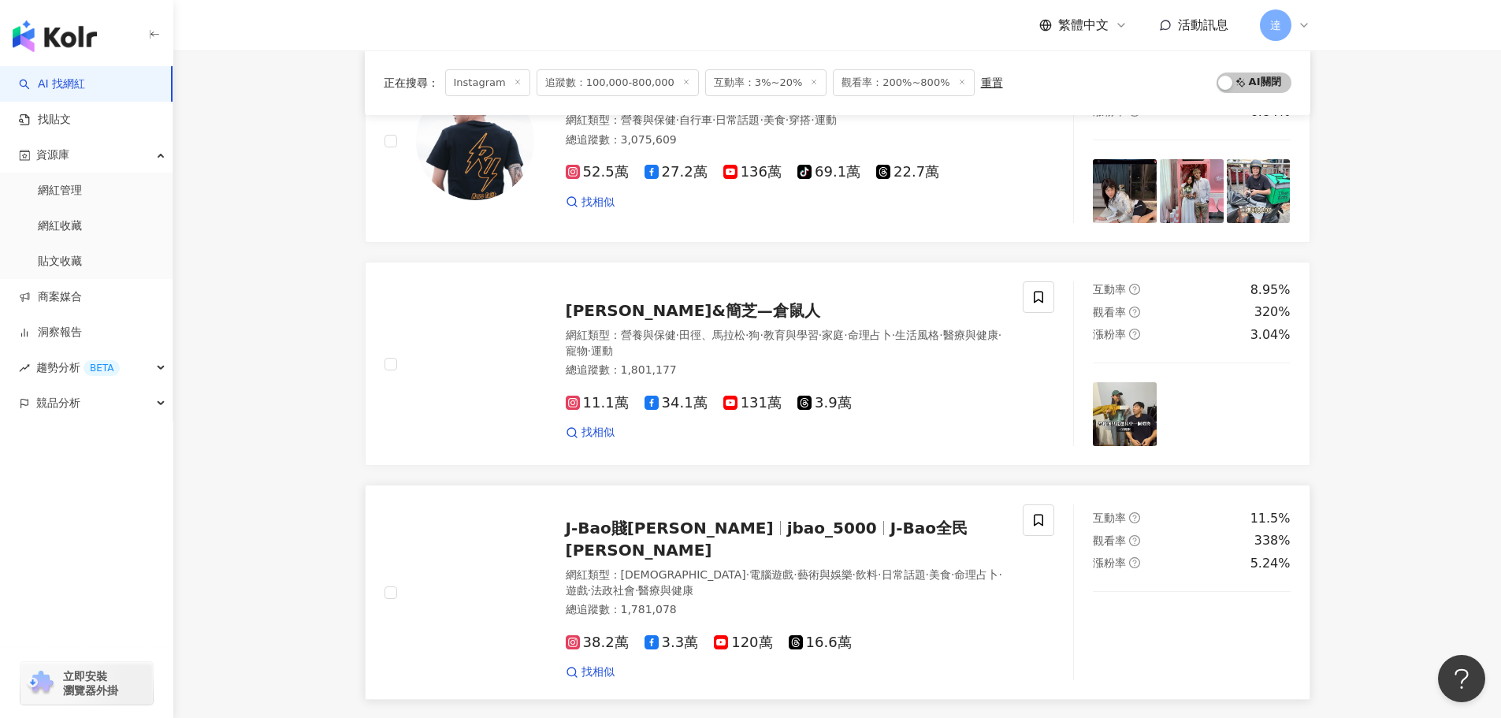
scroll to position [2522, 0]
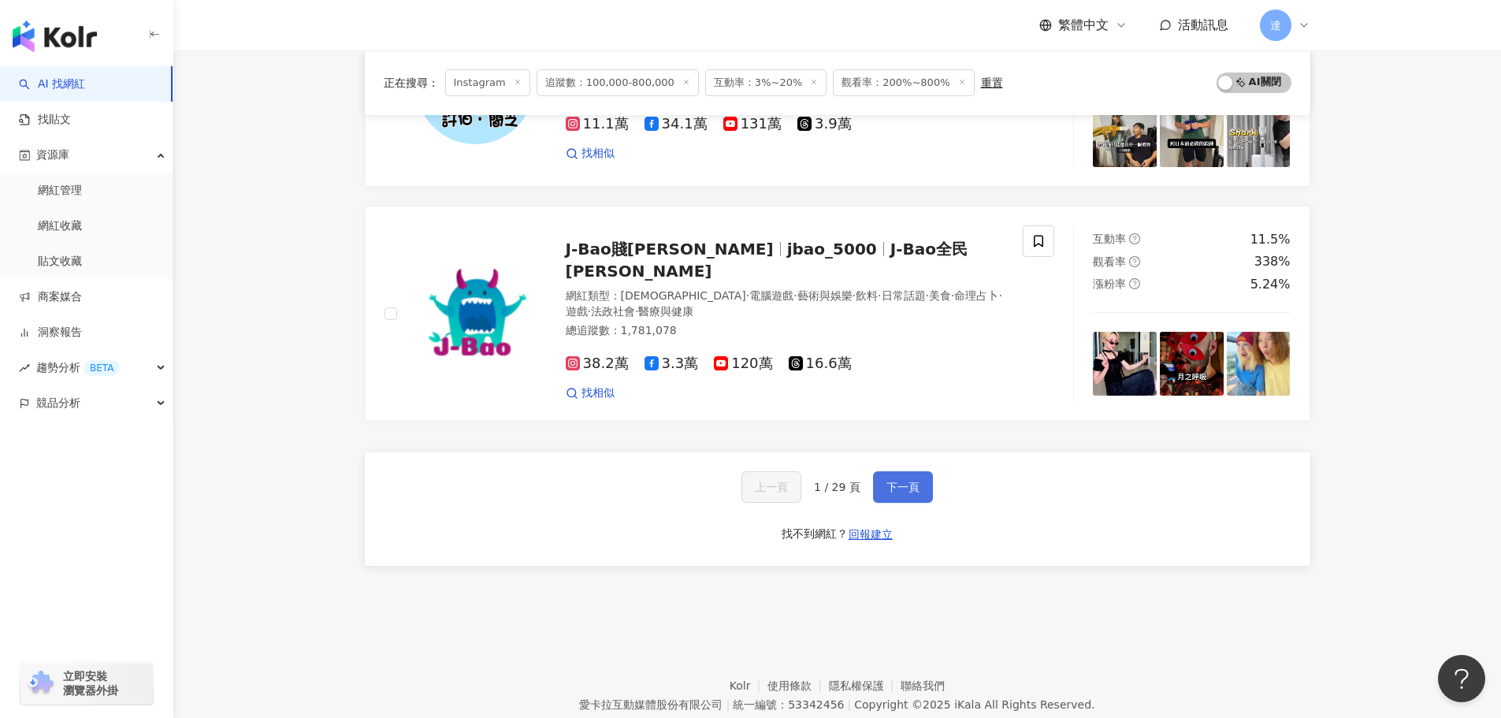
click at [916, 481] on span "下一頁" at bounding box center [903, 487] width 33 height 13
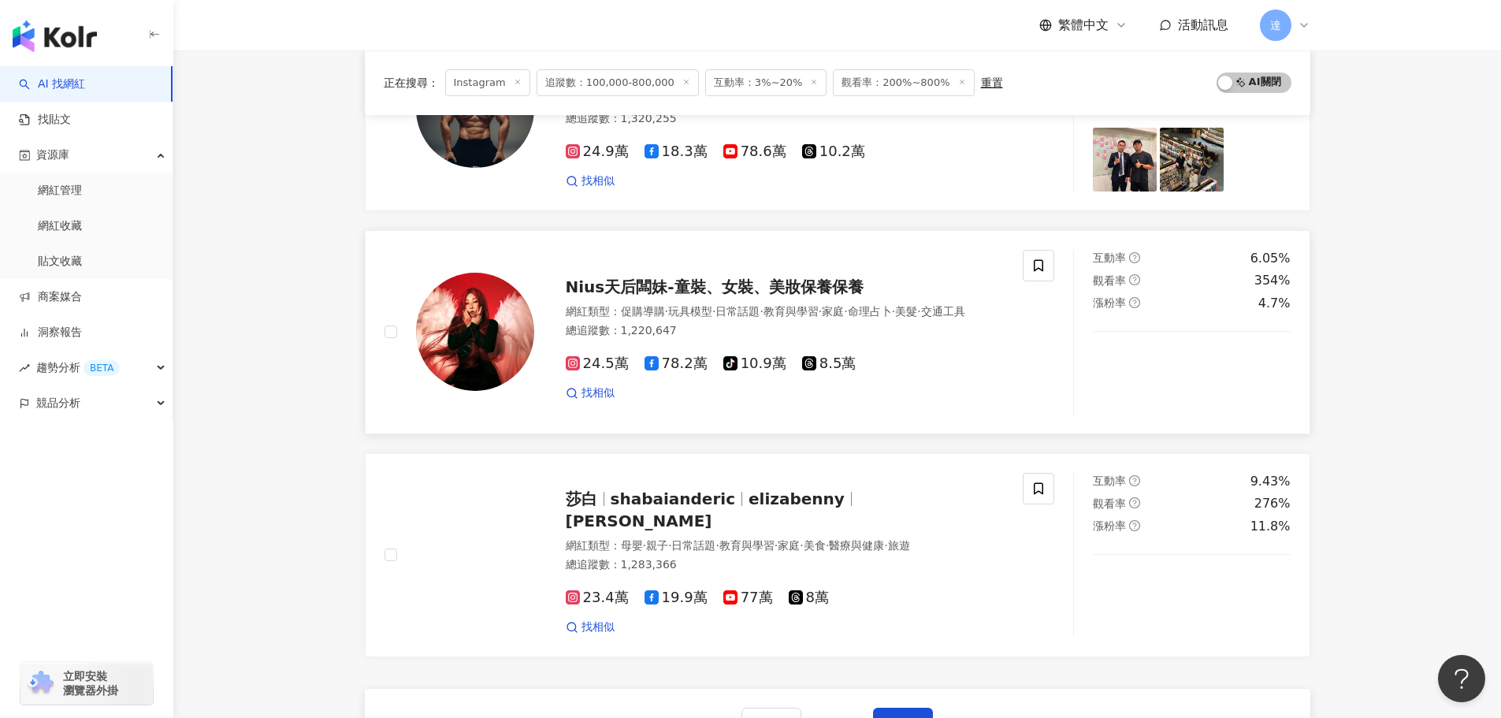
scroll to position [2573, 0]
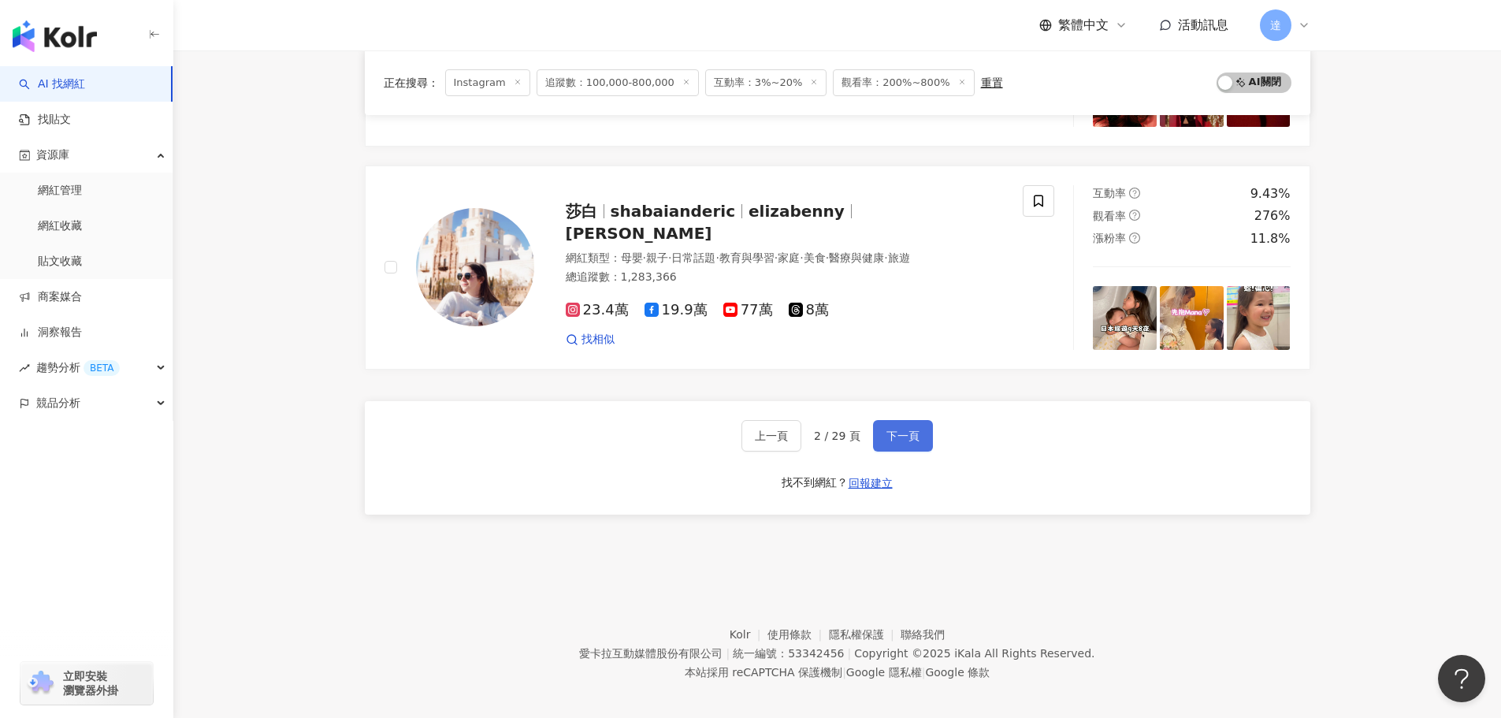
click at [904, 430] on span "下一頁" at bounding box center [903, 436] width 33 height 13
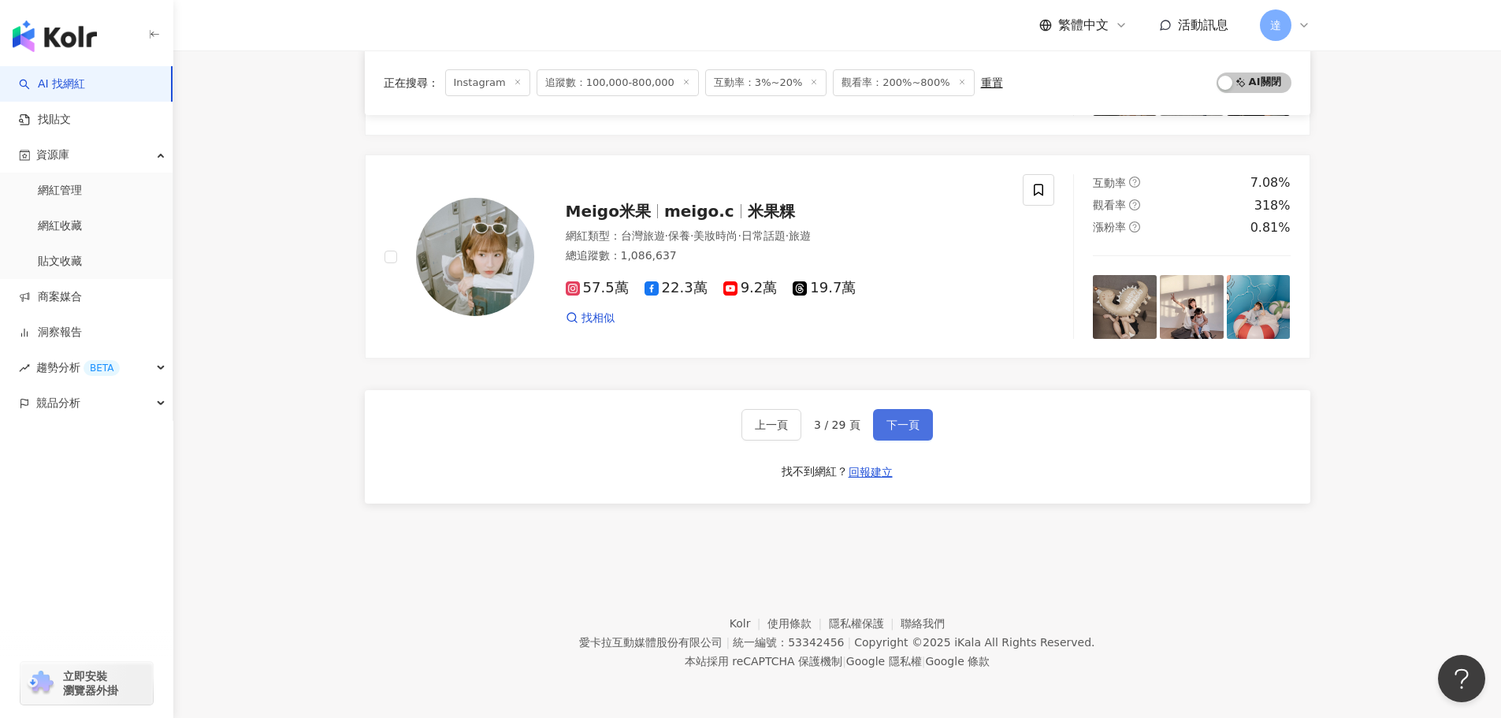
click at [893, 428] on span "下一頁" at bounding box center [903, 424] width 33 height 13
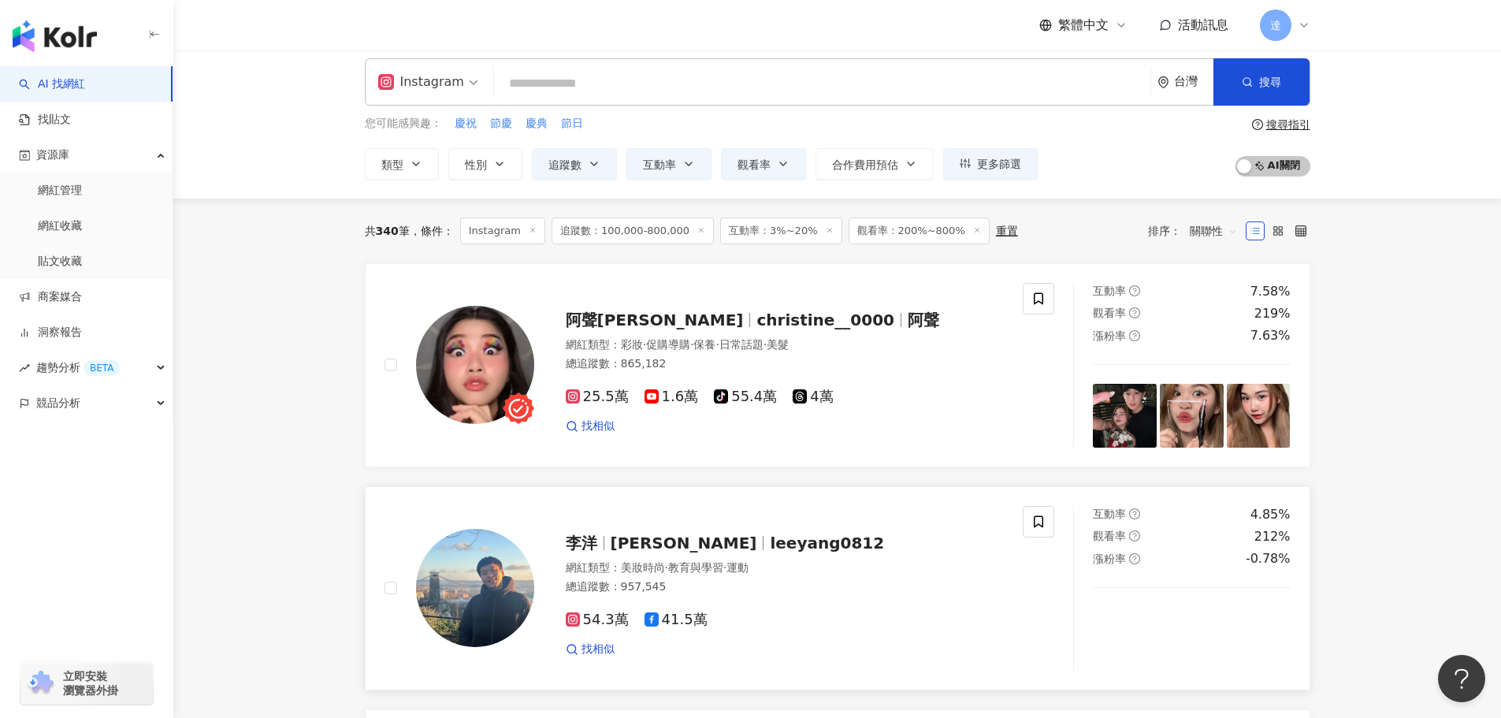
scroll to position [0, 0]
